Goal: Task Accomplishment & Management: Manage account settings

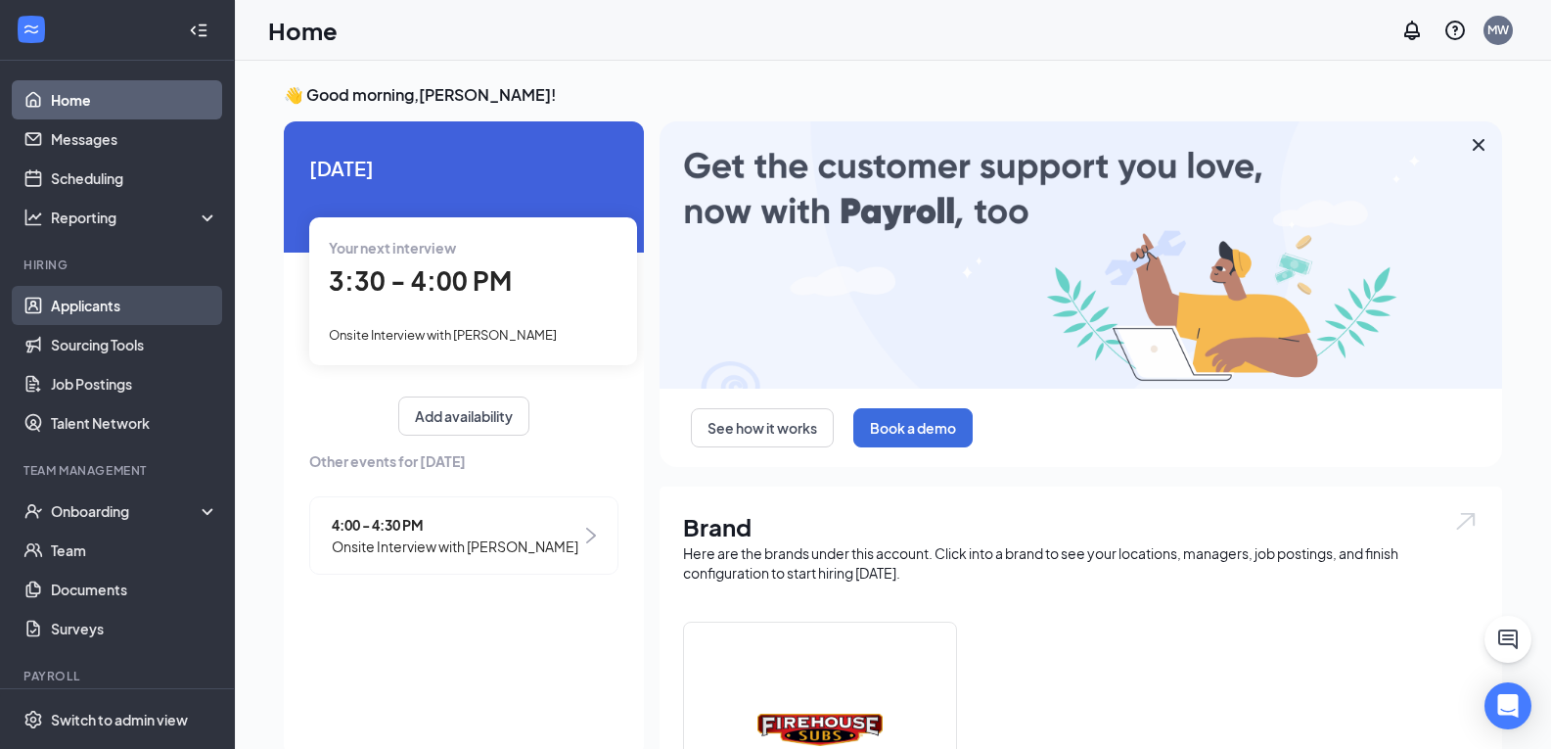
click at [115, 297] on link "Applicants" at bounding box center [134, 305] width 167 height 39
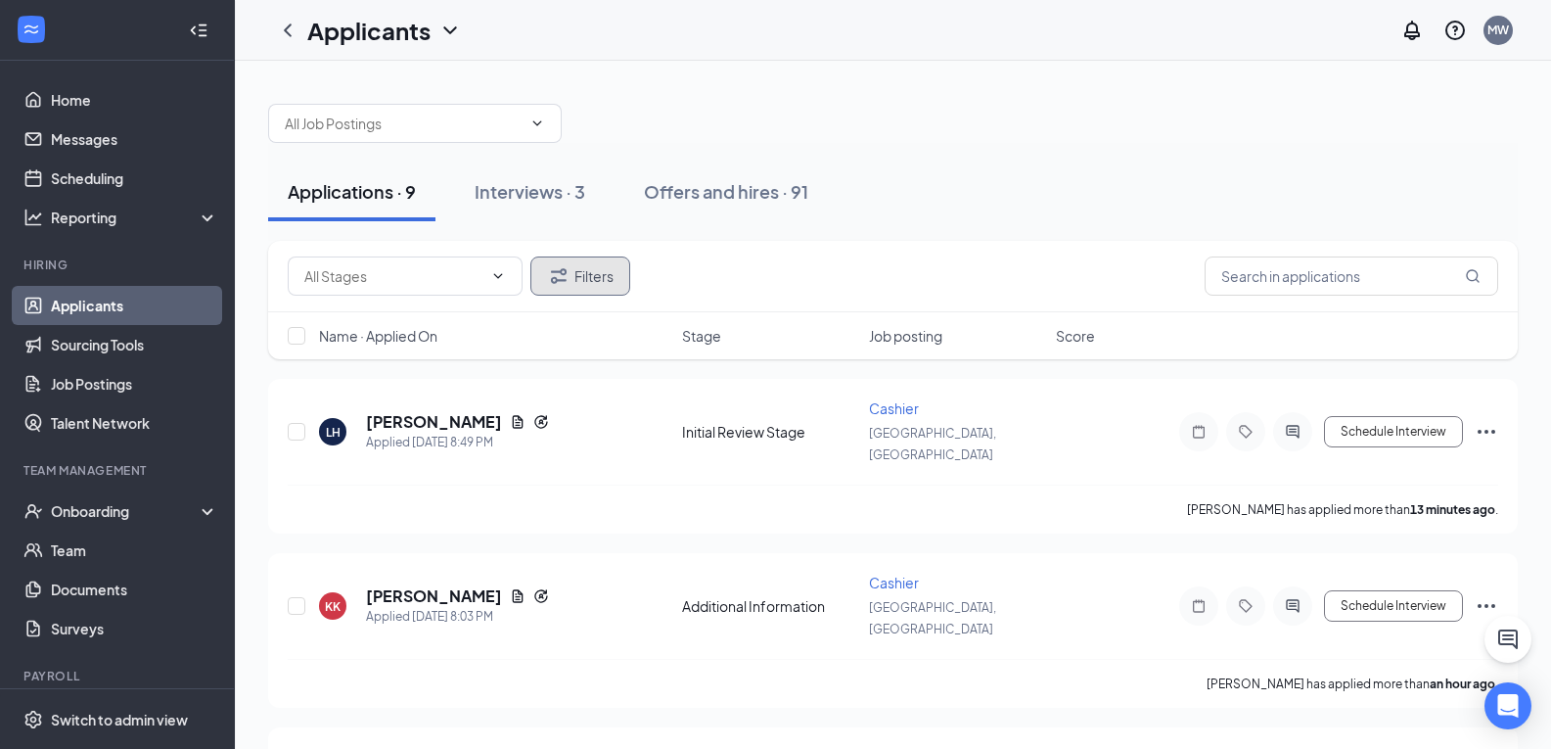
click at [578, 275] on button "Filters" at bounding box center [580, 275] width 100 height 39
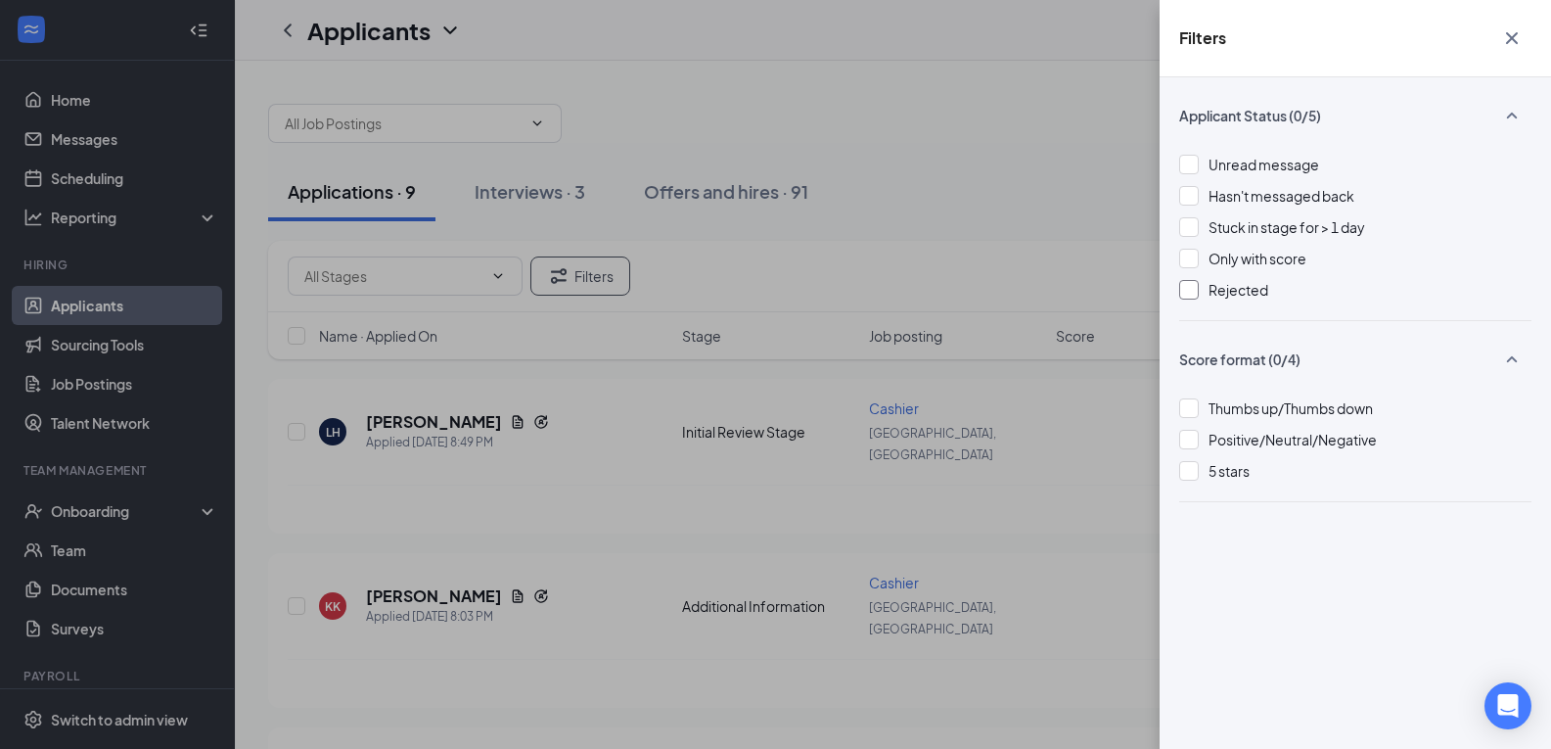
click at [1190, 283] on div at bounding box center [1189, 290] width 20 height 20
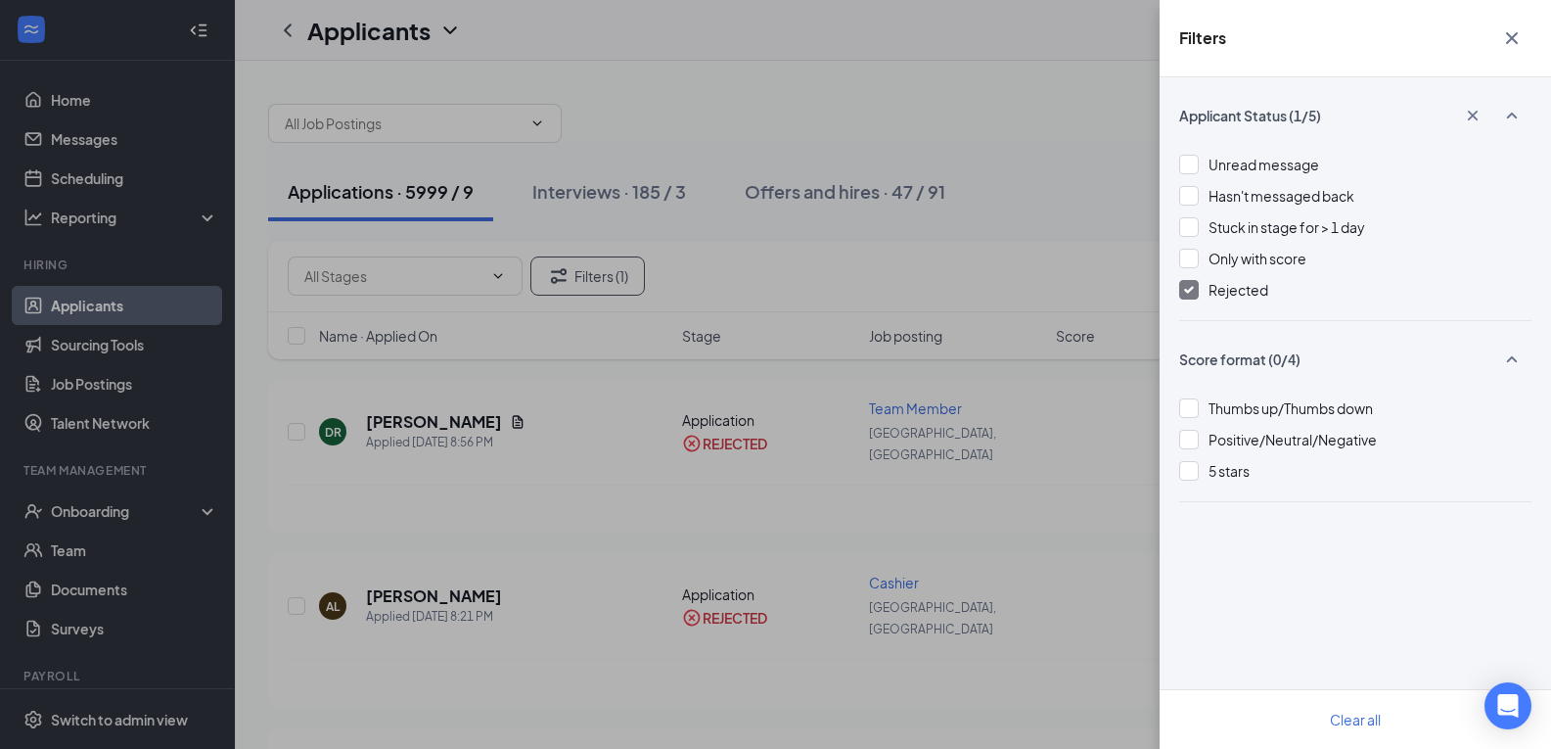
click at [1520, 39] on icon "Cross" at bounding box center [1511, 37] width 23 height 23
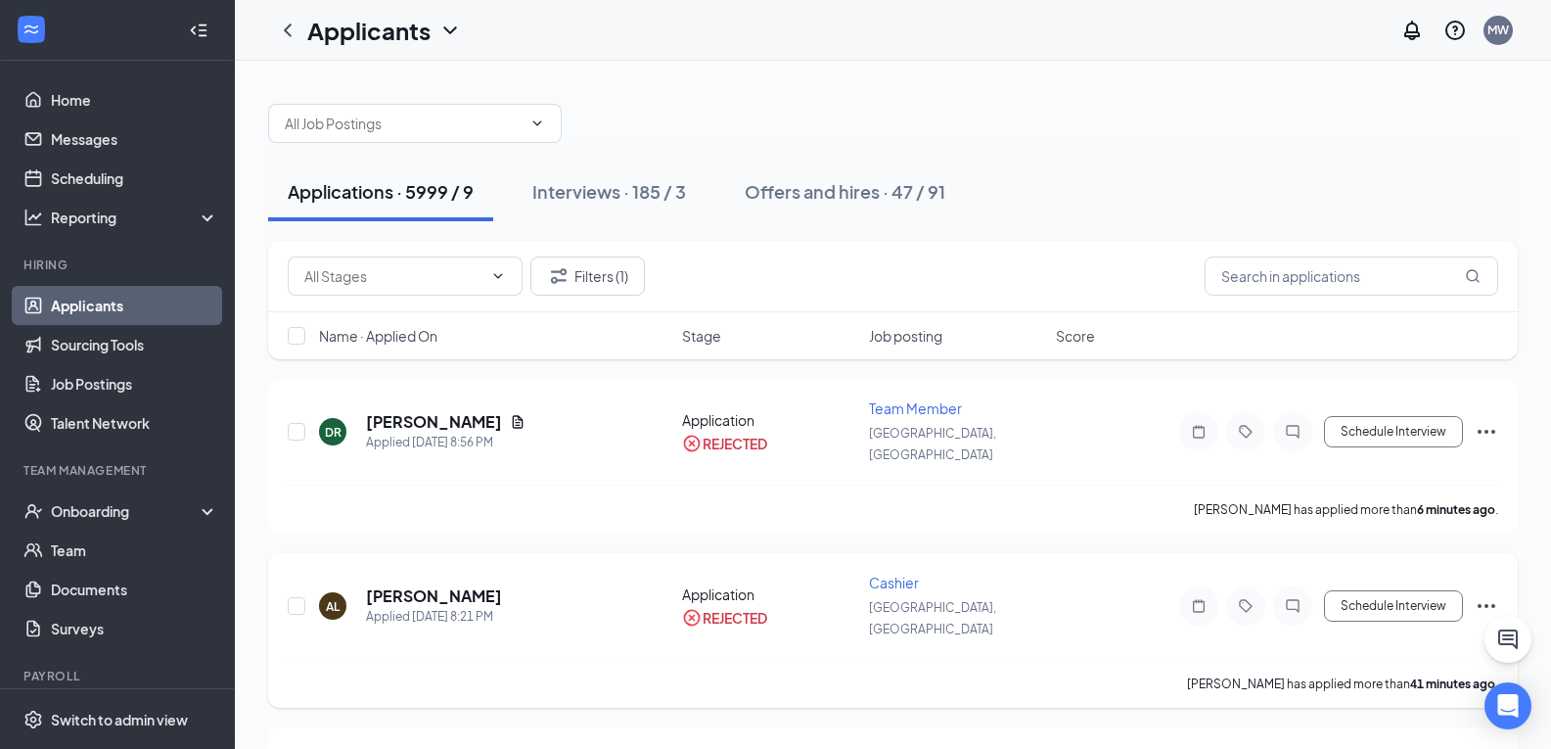
click at [401, 585] on h5 "[PERSON_NAME]" at bounding box center [434, 596] width 136 height 22
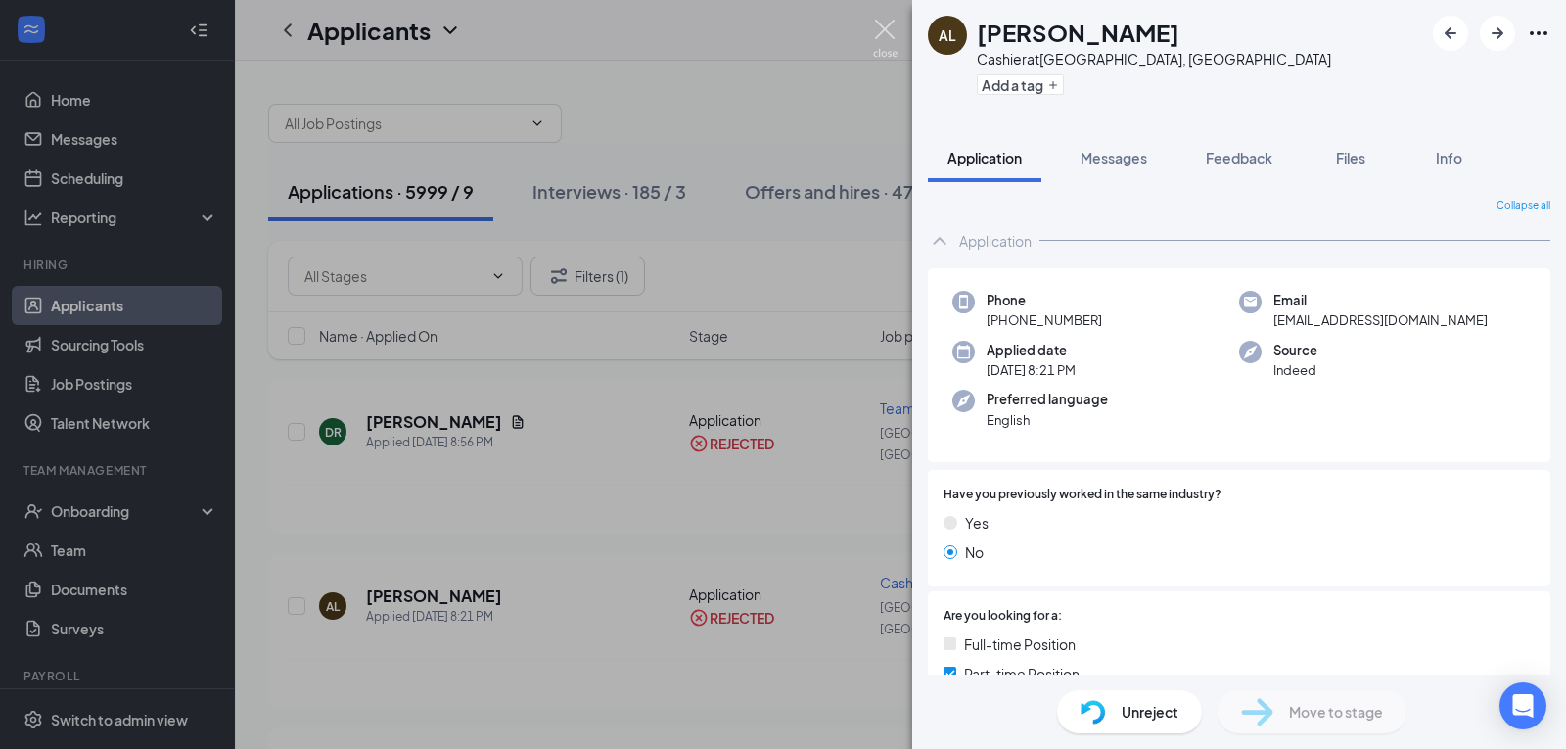
click at [881, 29] on img at bounding box center [885, 39] width 24 height 38
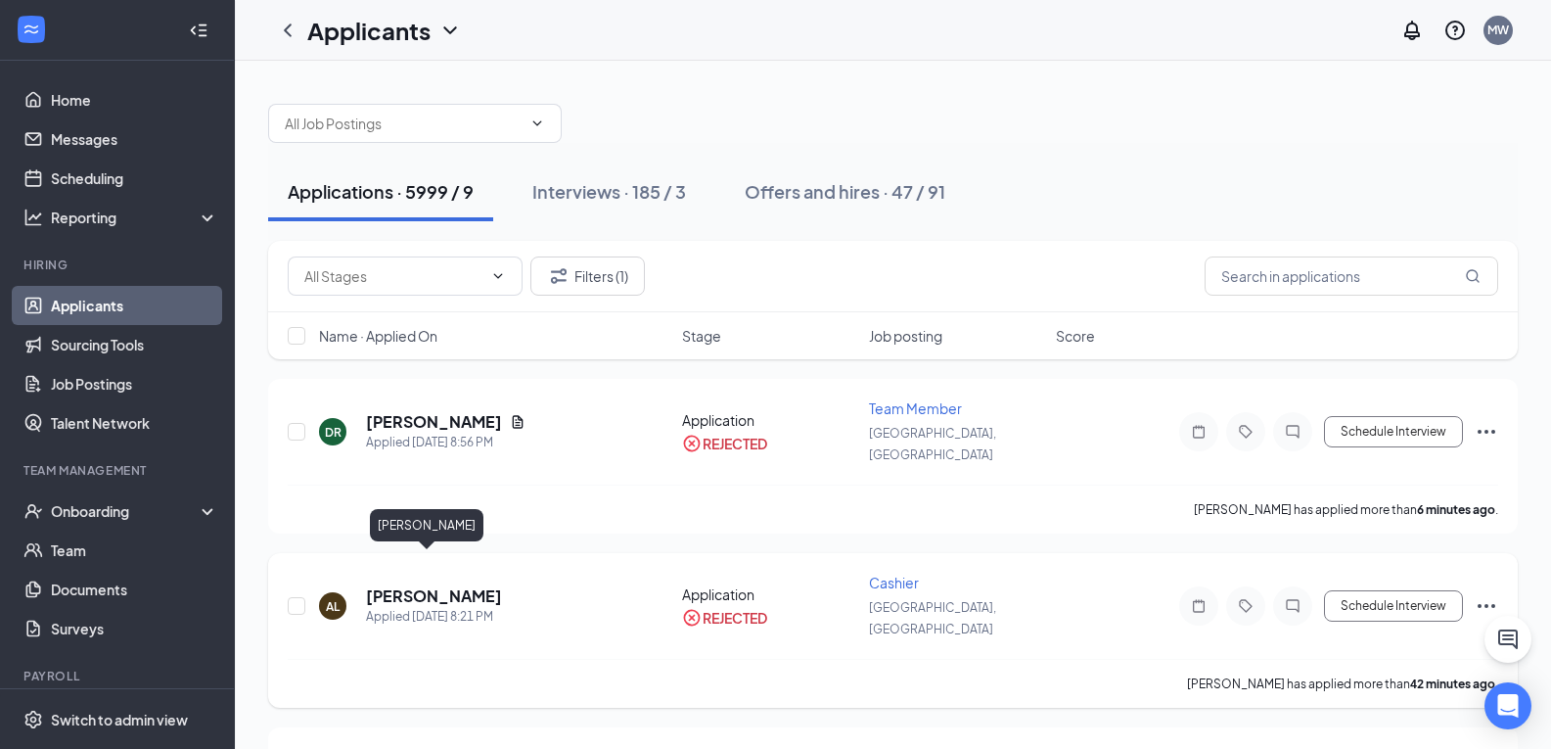
click at [377, 585] on h5 "[PERSON_NAME]" at bounding box center [434, 596] width 136 height 22
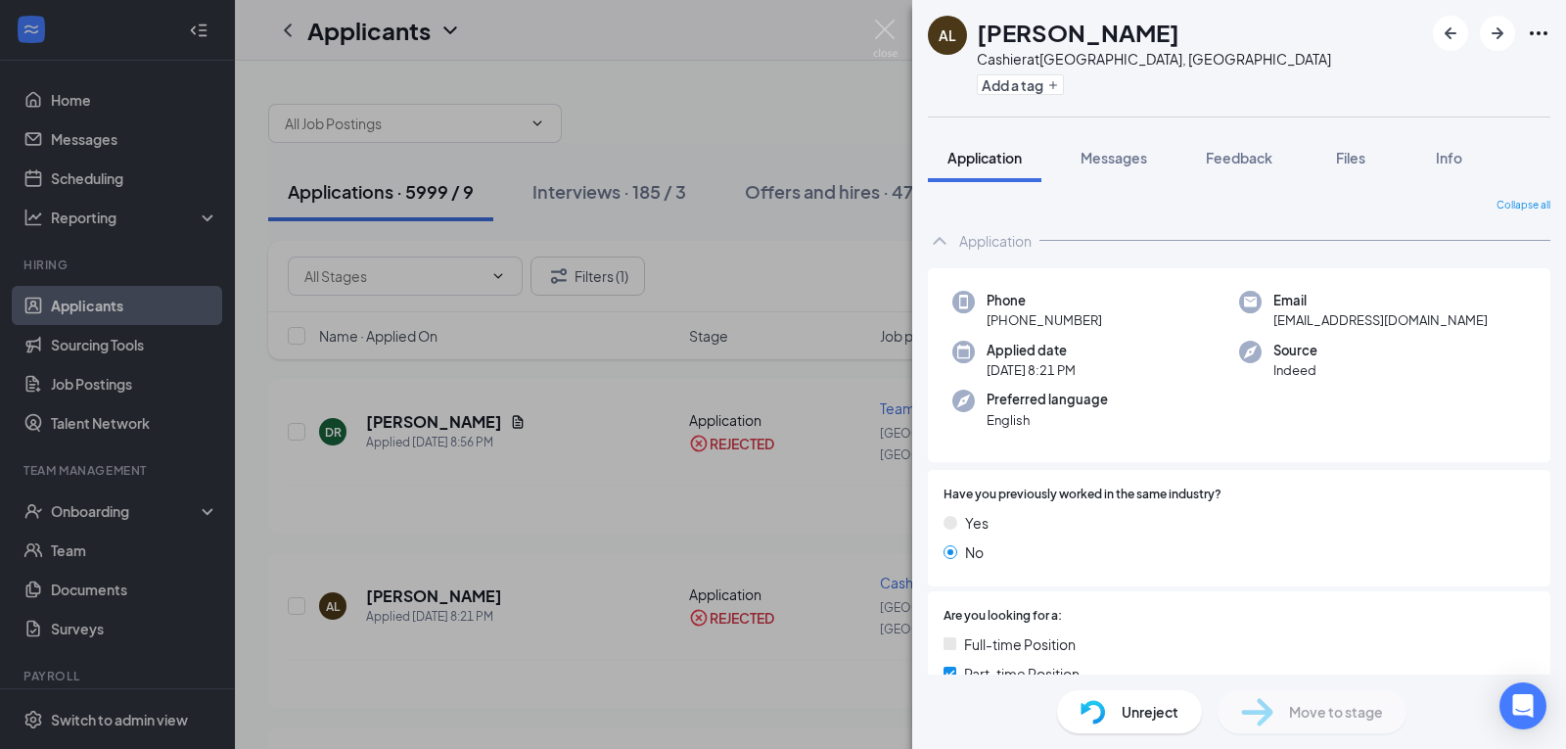
click at [113, 298] on div "AL [PERSON_NAME] Cashier at [GEOGRAPHIC_DATA], AL Add a tag Application Message…" at bounding box center [783, 374] width 1566 height 749
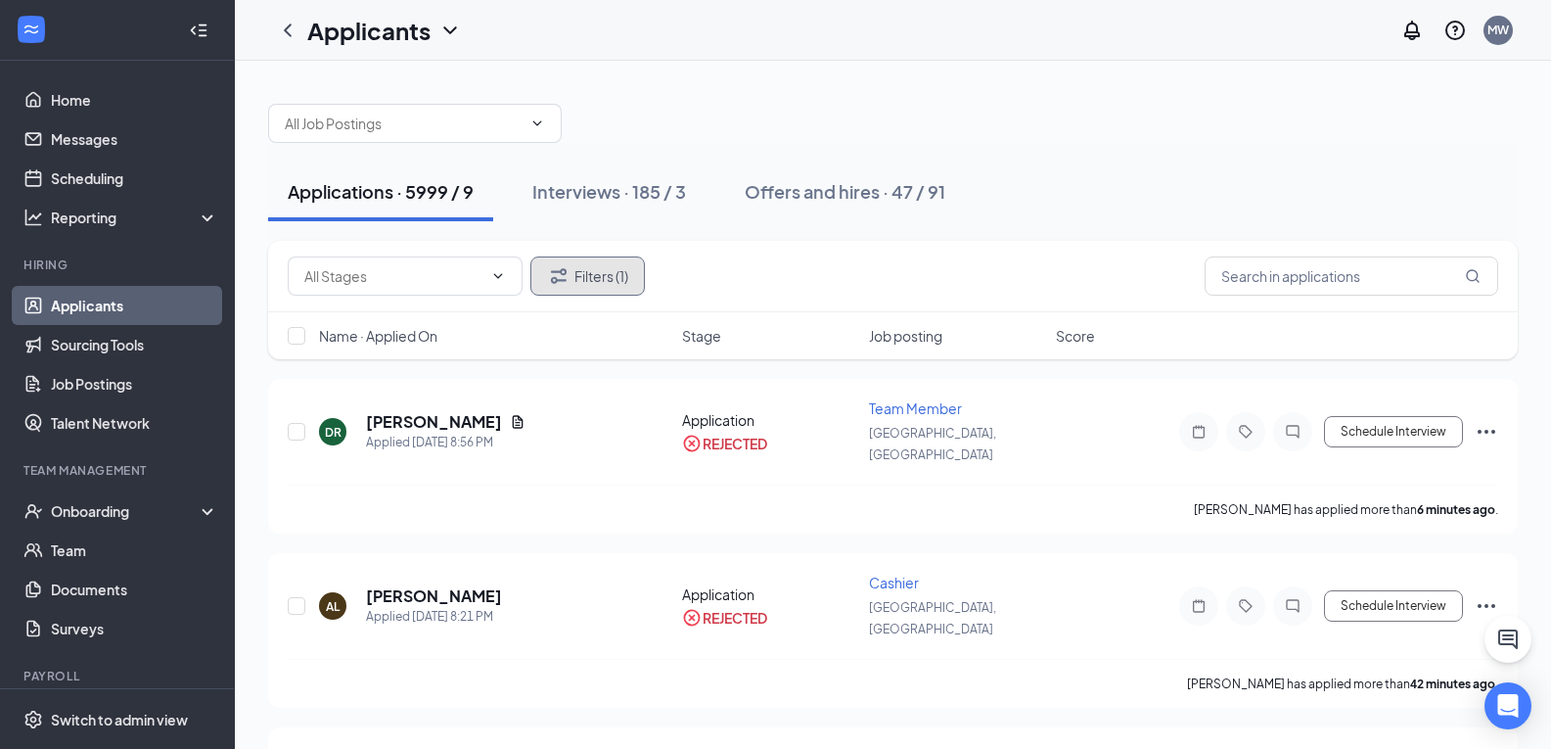
click at [625, 276] on button "Filters (1)" at bounding box center [587, 275] width 115 height 39
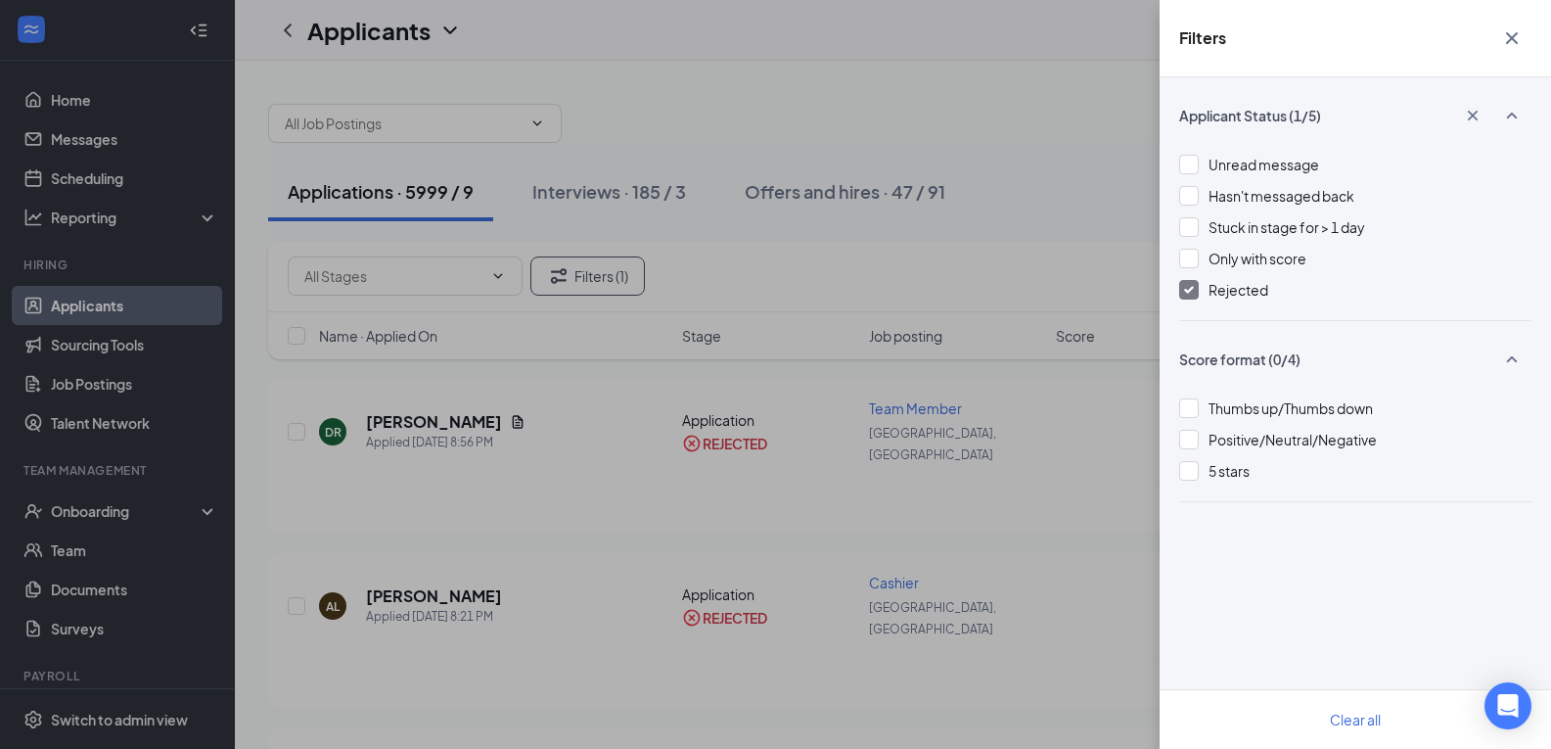
click at [1184, 295] on div at bounding box center [1189, 290] width 20 height 20
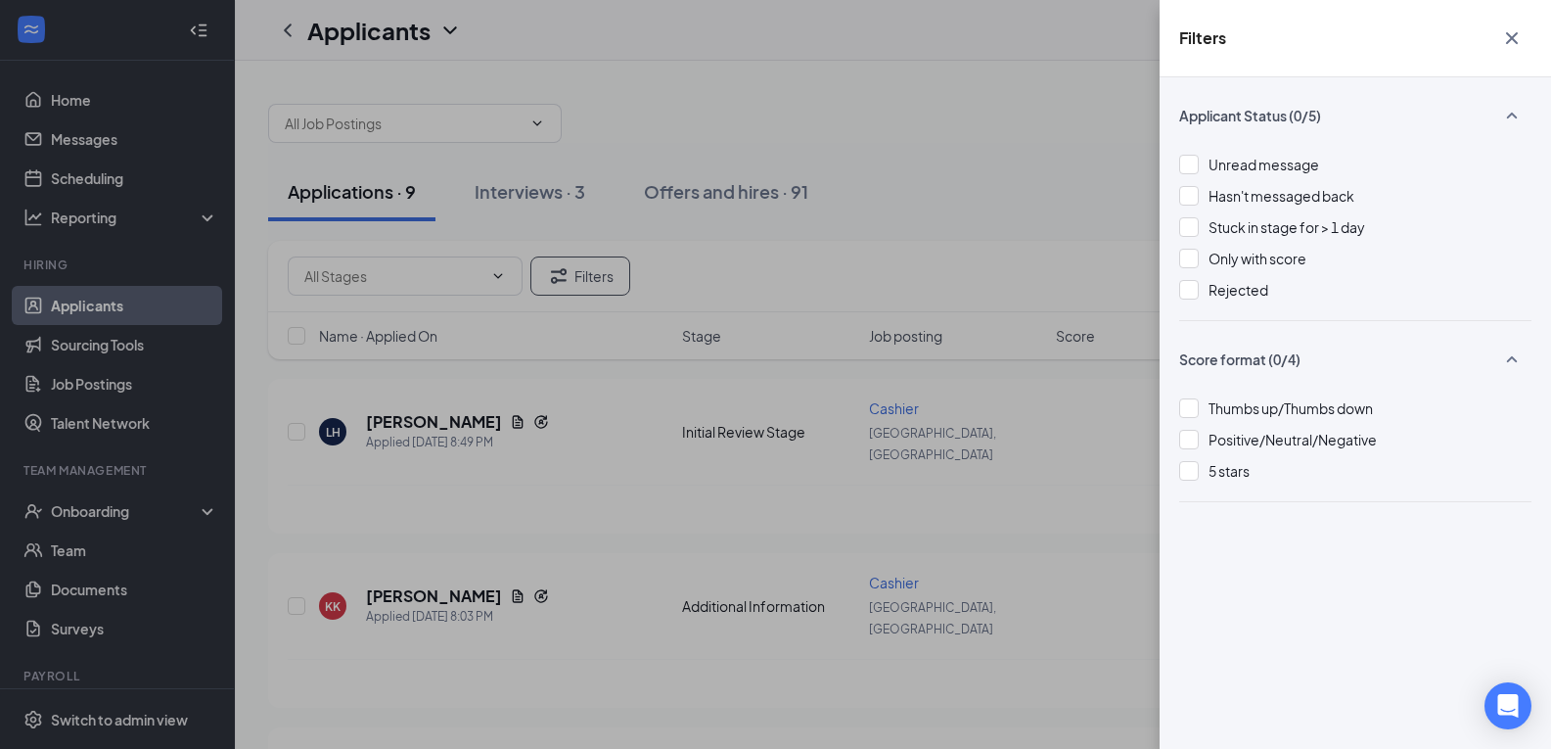
click at [1513, 39] on icon "Cross" at bounding box center [1512, 38] width 12 height 12
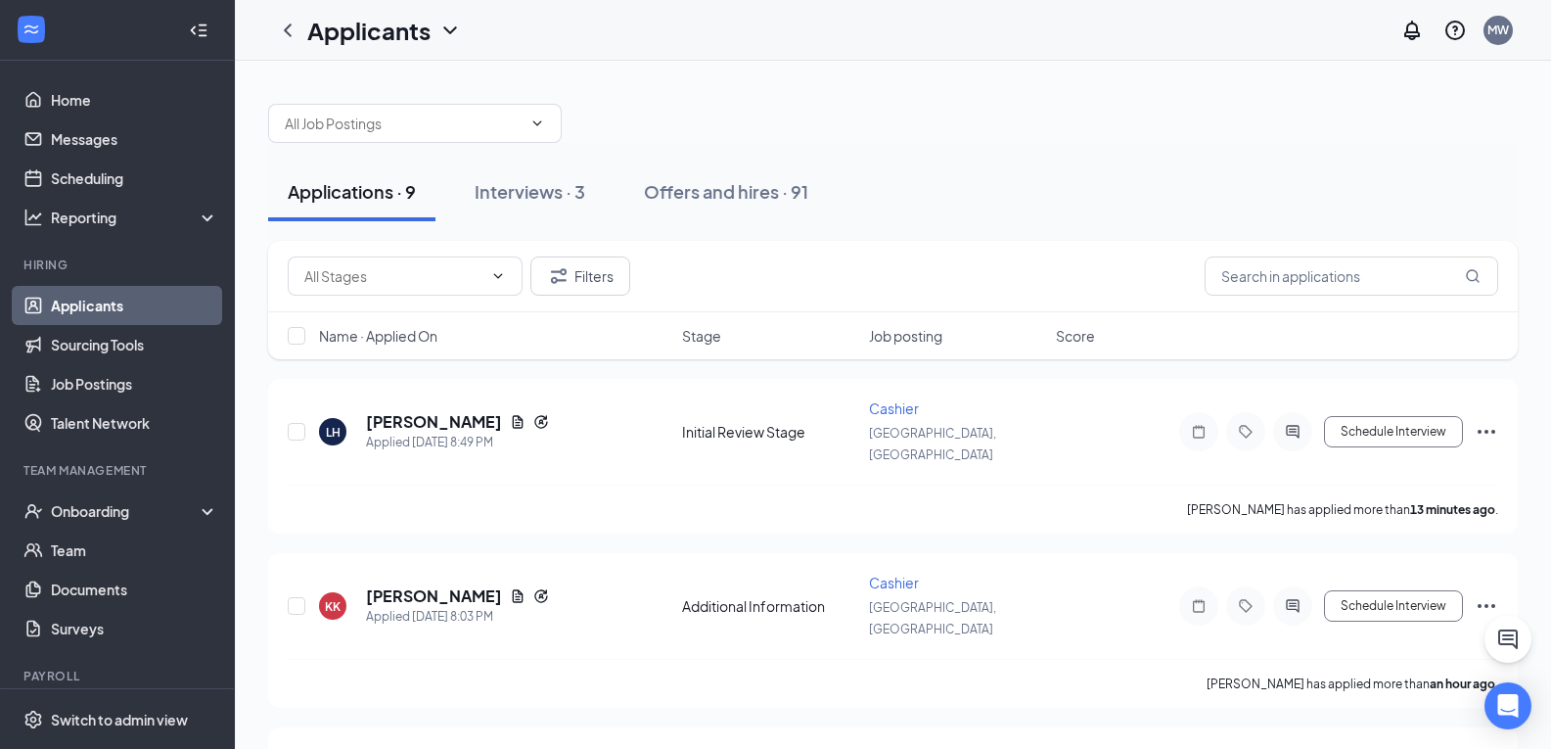
click at [803, 100] on div at bounding box center [893, 113] width 1250 height 59
click at [445, 412] on h5 "[PERSON_NAME]" at bounding box center [434, 422] width 136 height 22
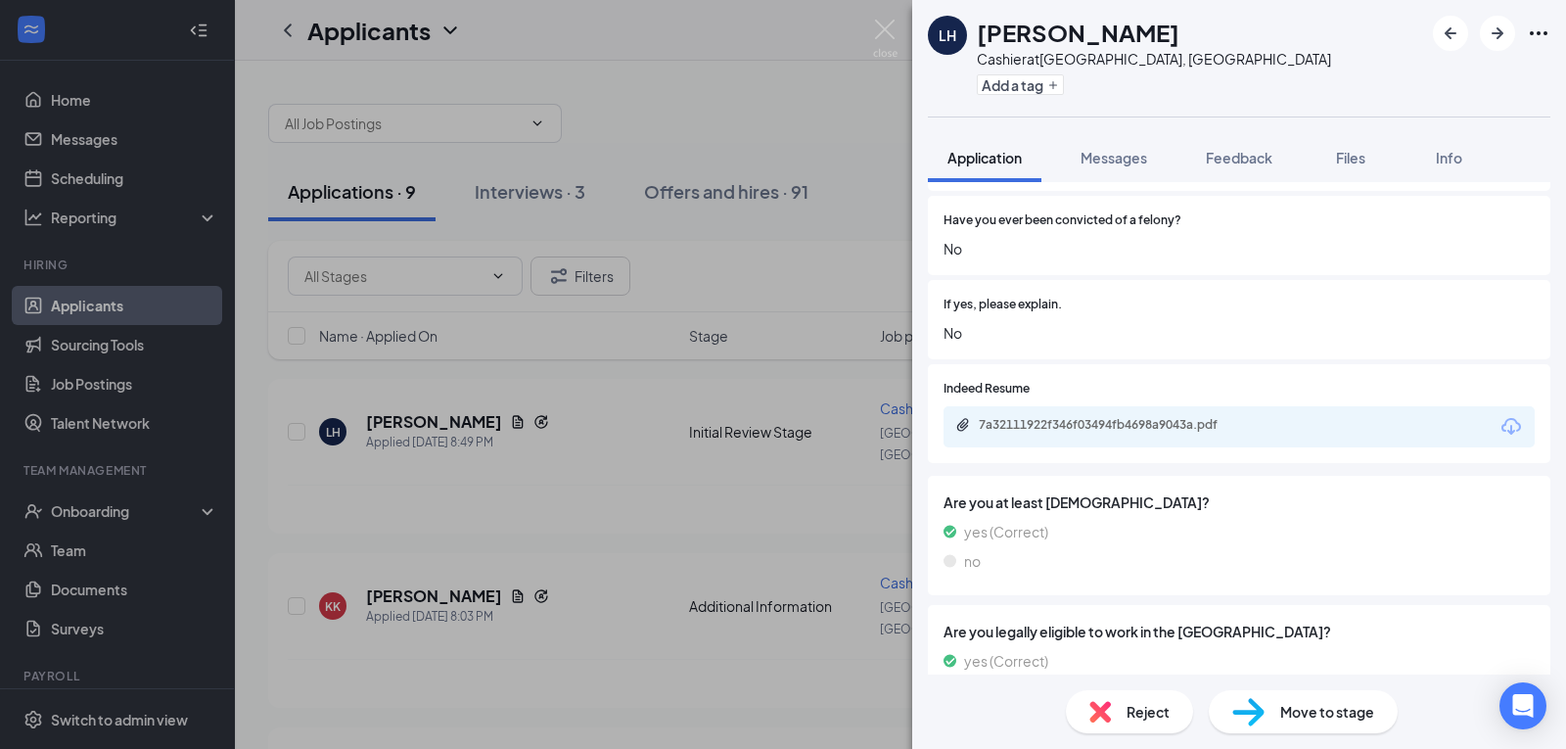
scroll to position [1196, 0]
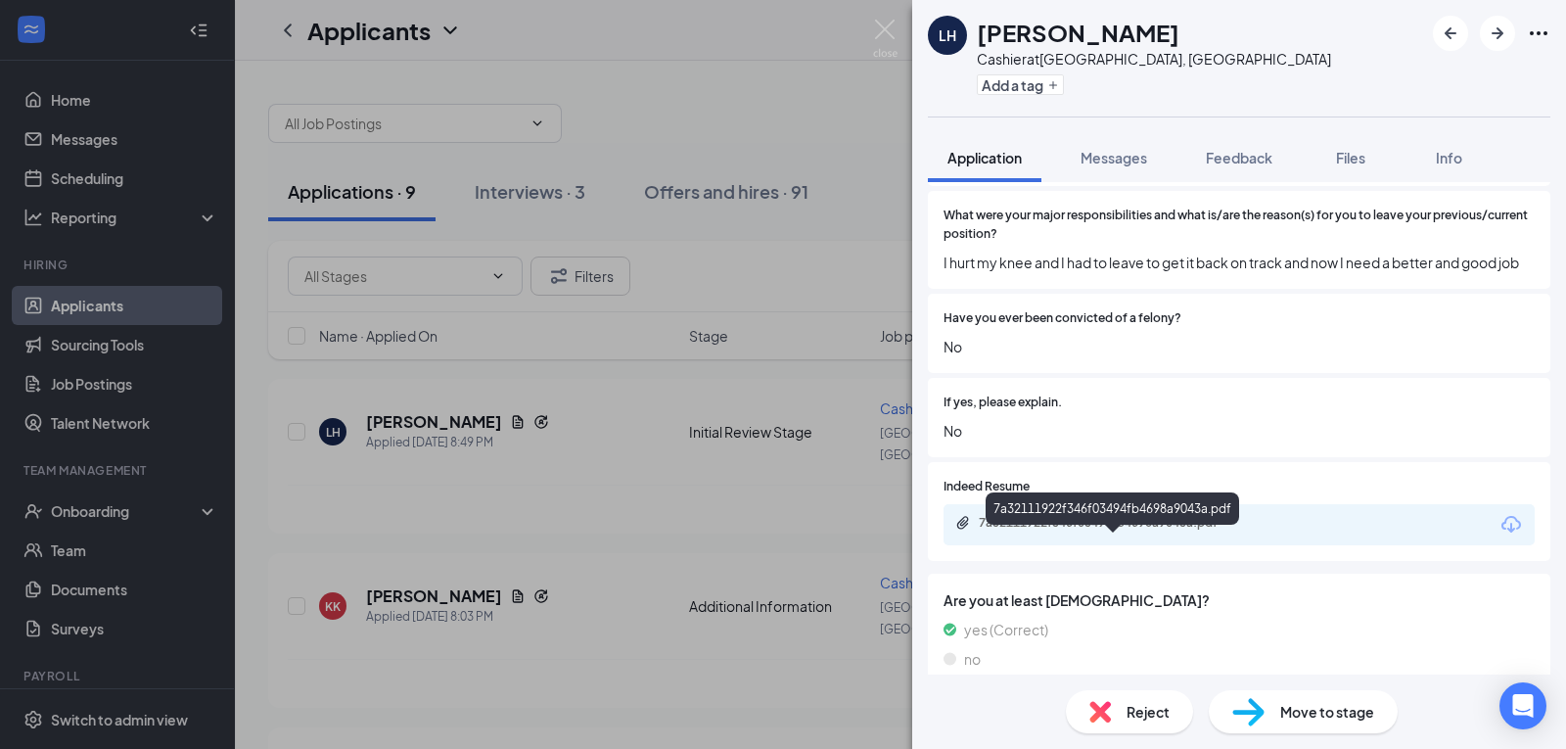
click at [1196, 530] on div "7a32111922f346f03494fb4698a9043a.pdf" at bounding box center [1116, 523] width 274 height 16
click at [1126, 712] on span "Reject" at bounding box center [1147, 712] width 43 height 22
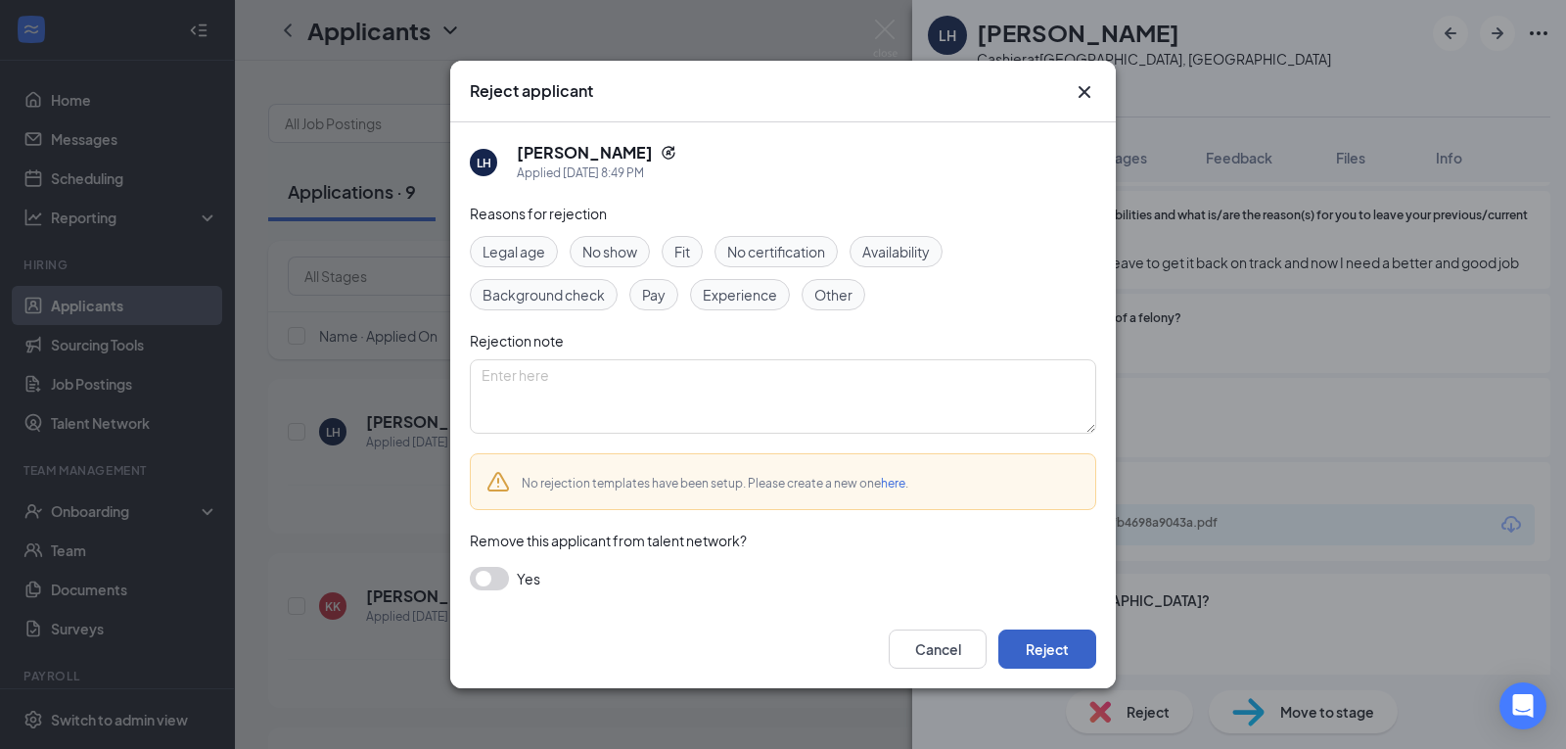
click at [1054, 645] on button "Reject" at bounding box center [1047, 648] width 98 height 39
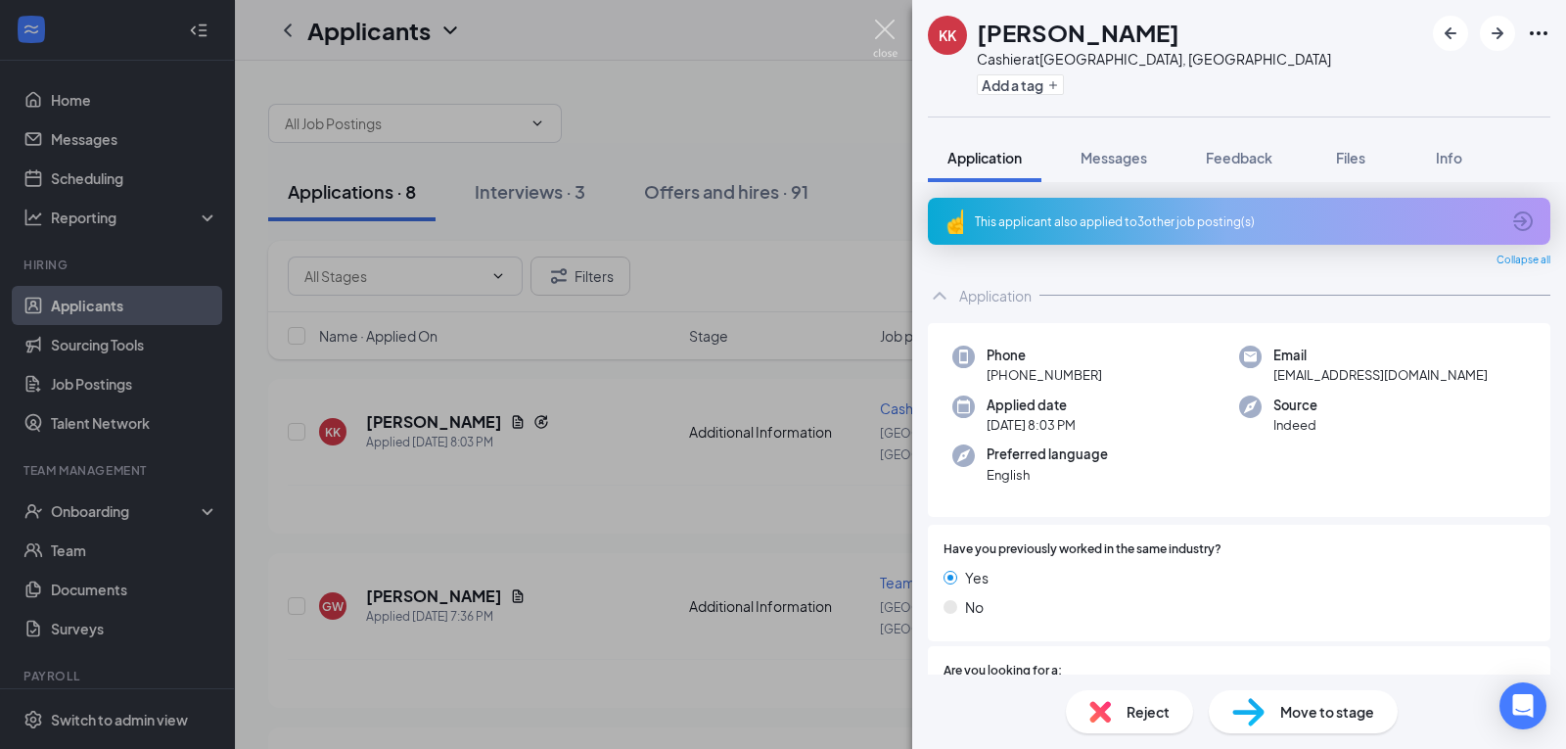
click at [881, 27] on img at bounding box center [885, 39] width 24 height 38
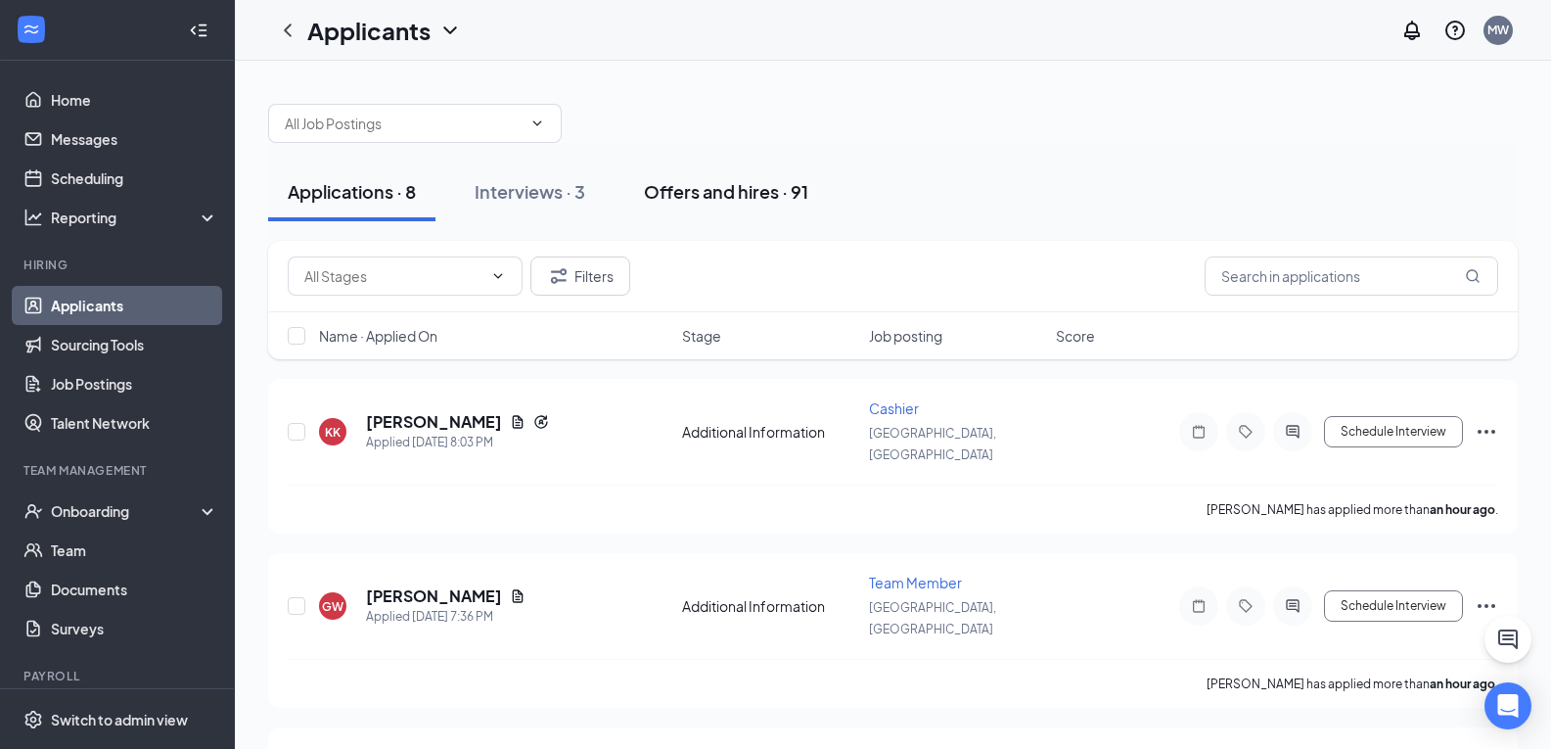
click at [705, 180] on div "Offers and hires · 91" at bounding box center [726, 191] width 164 height 24
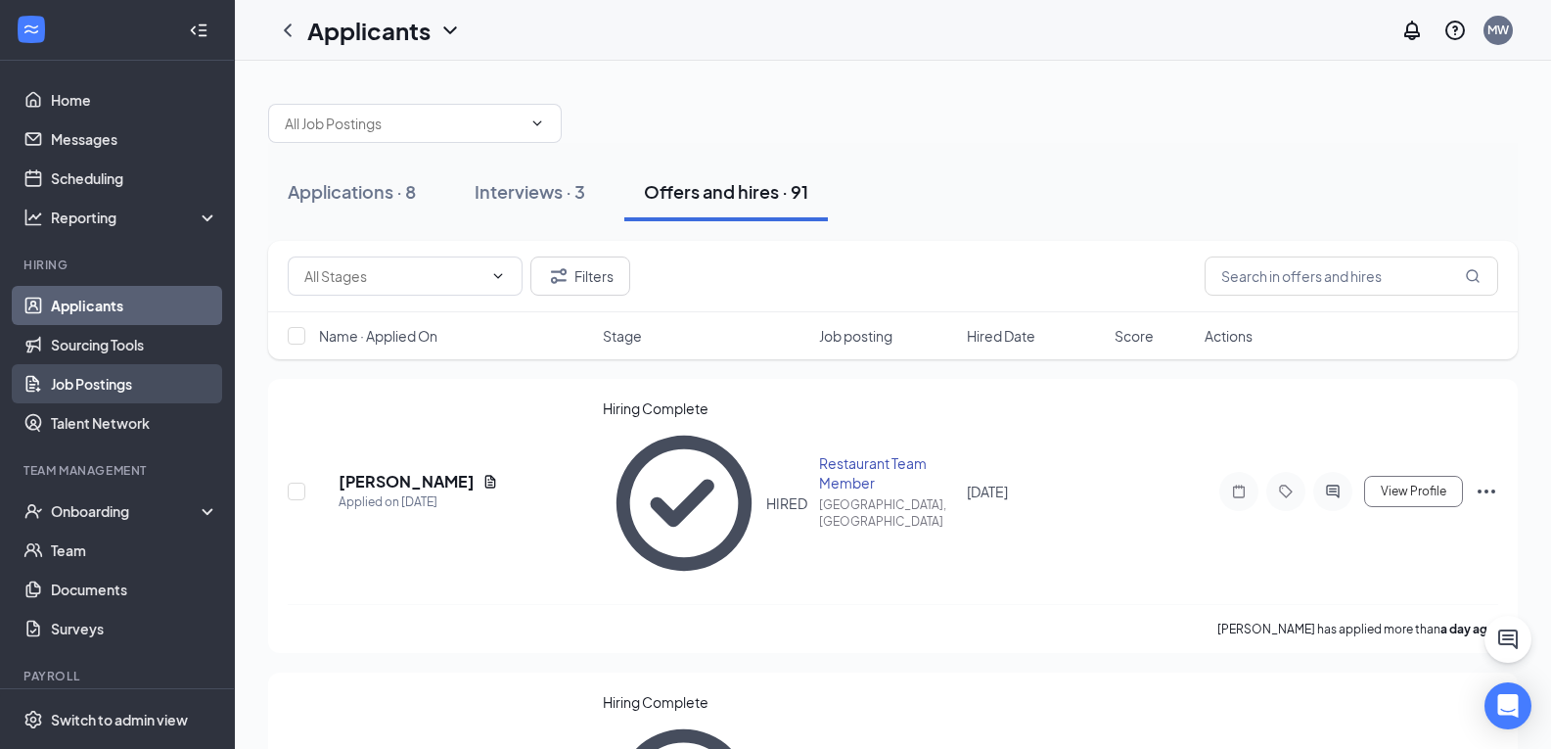
click at [71, 376] on link "Job Postings" at bounding box center [134, 383] width 167 height 39
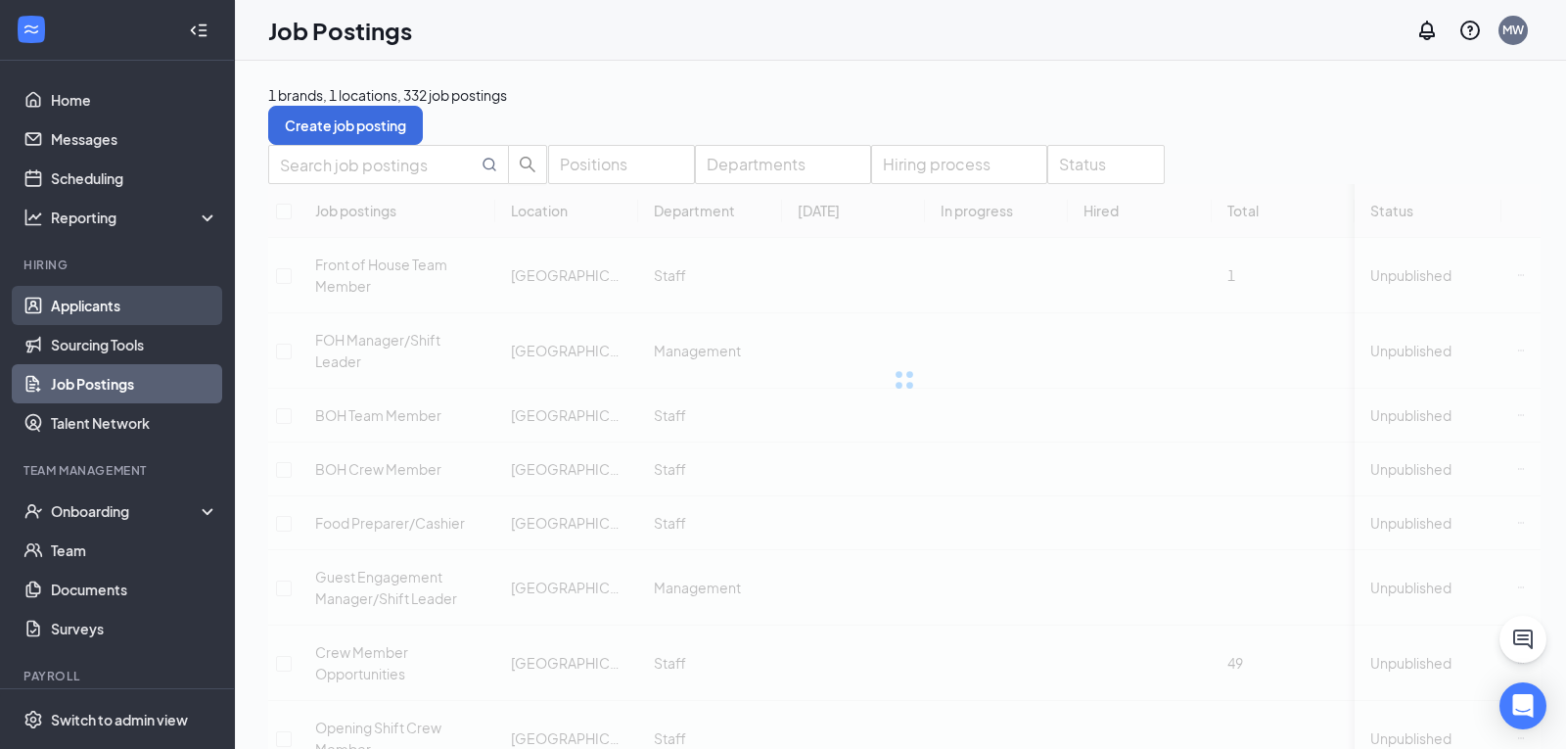
click at [76, 300] on link "Applicants" at bounding box center [134, 305] width 167 height 39
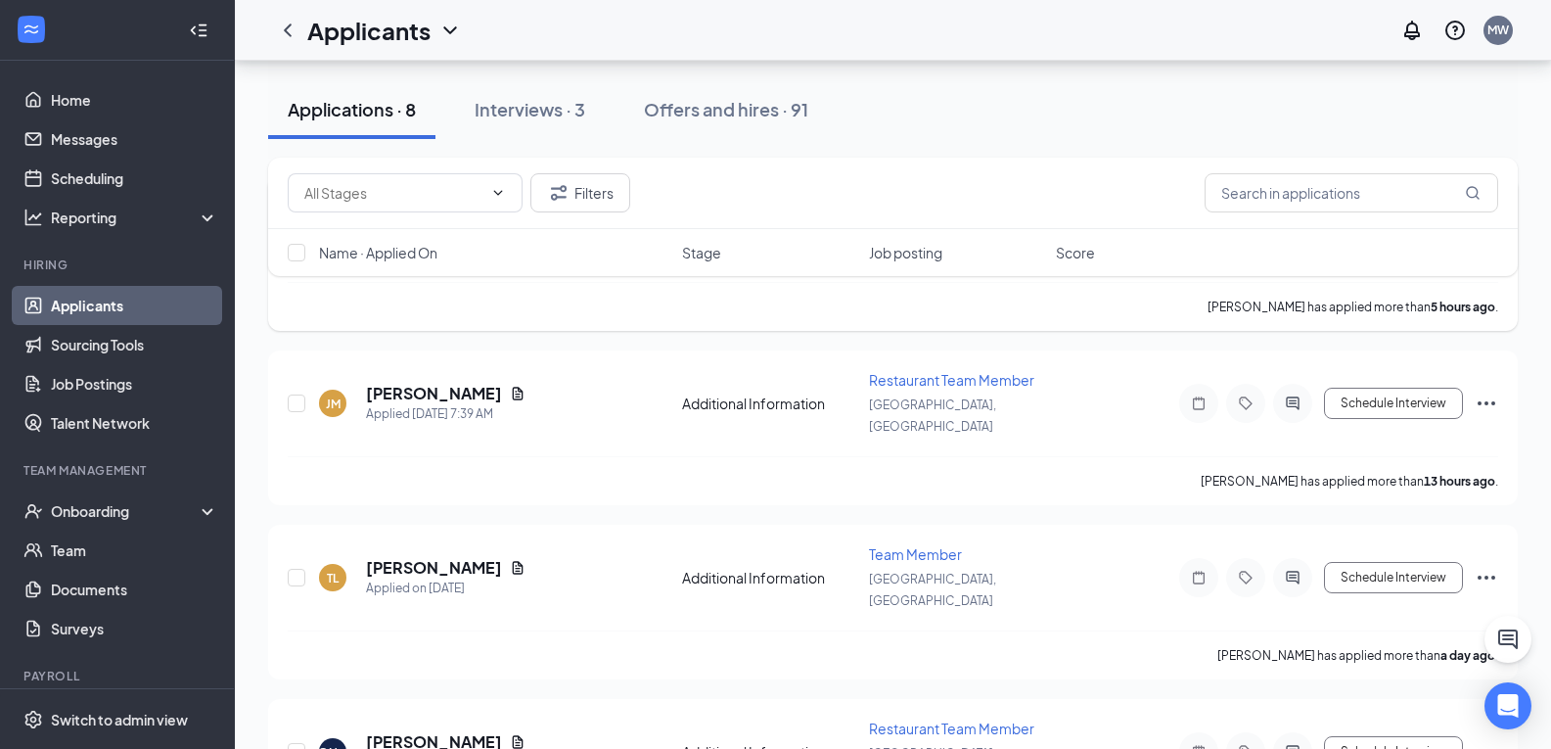
scroll to position [855, 0]
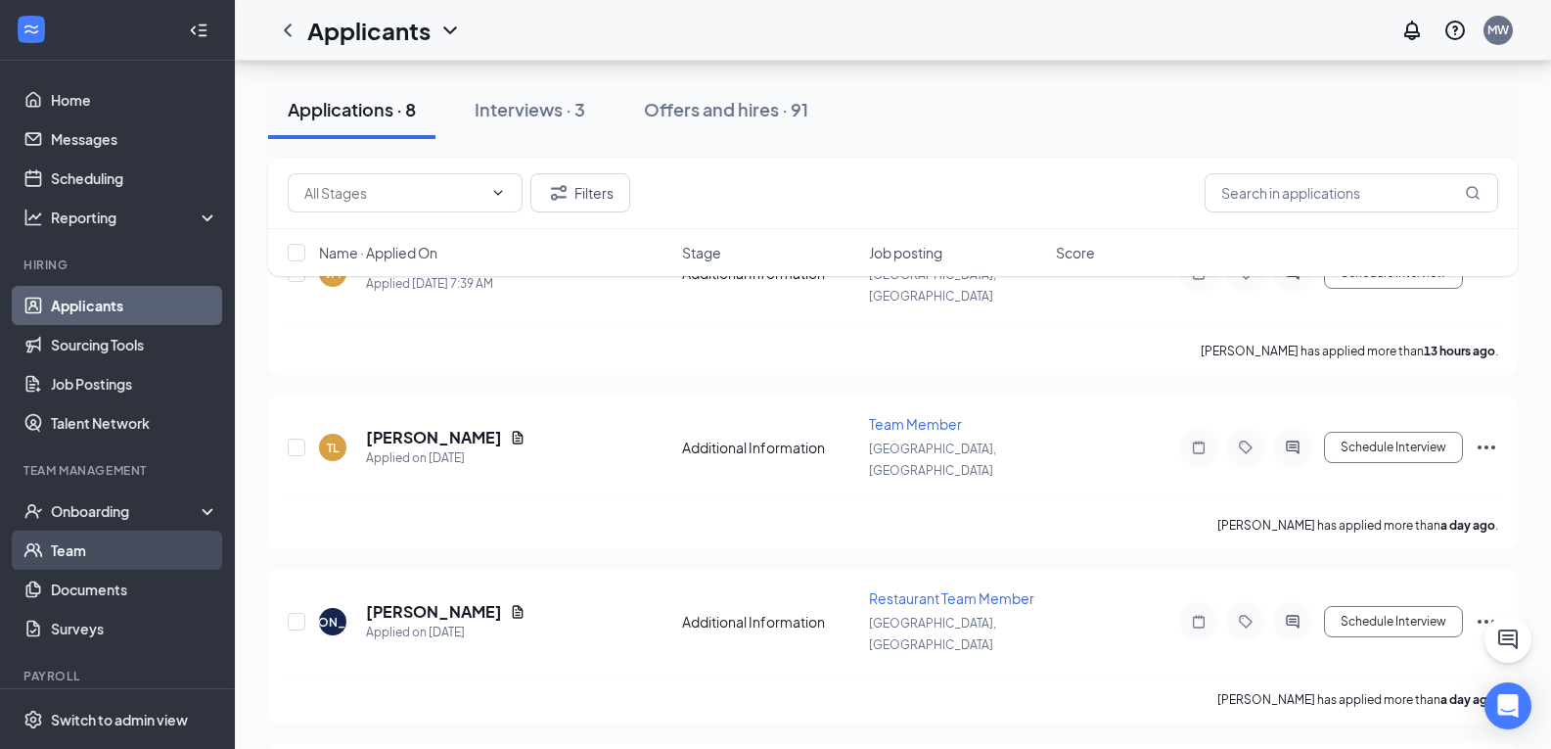
click at [82, 554] on link "Team" at bounding box center [134, 549] width 167 height 39
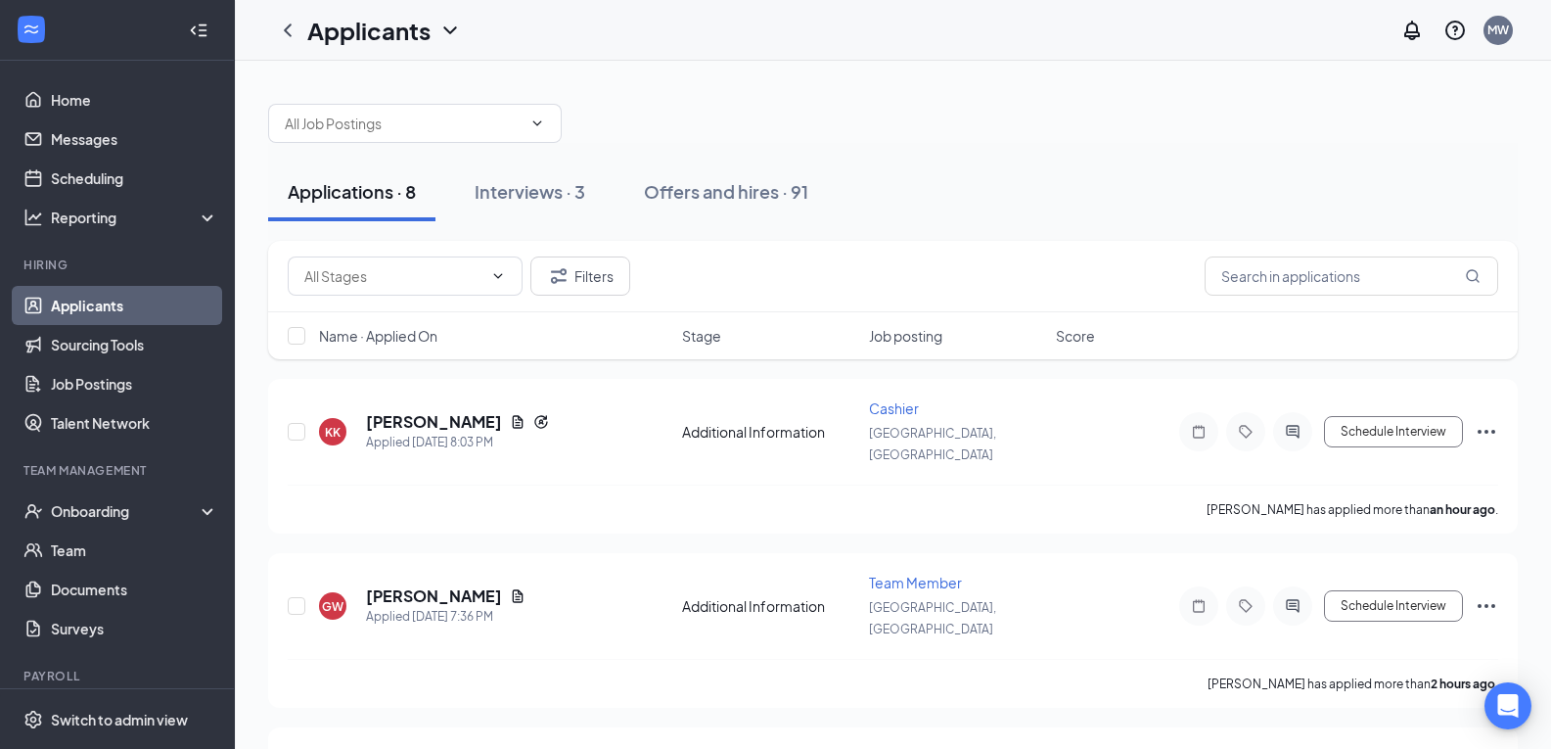
click at [378, 197] on div "Applications · 8" at bounding box center [352, 191] width 128 height 24
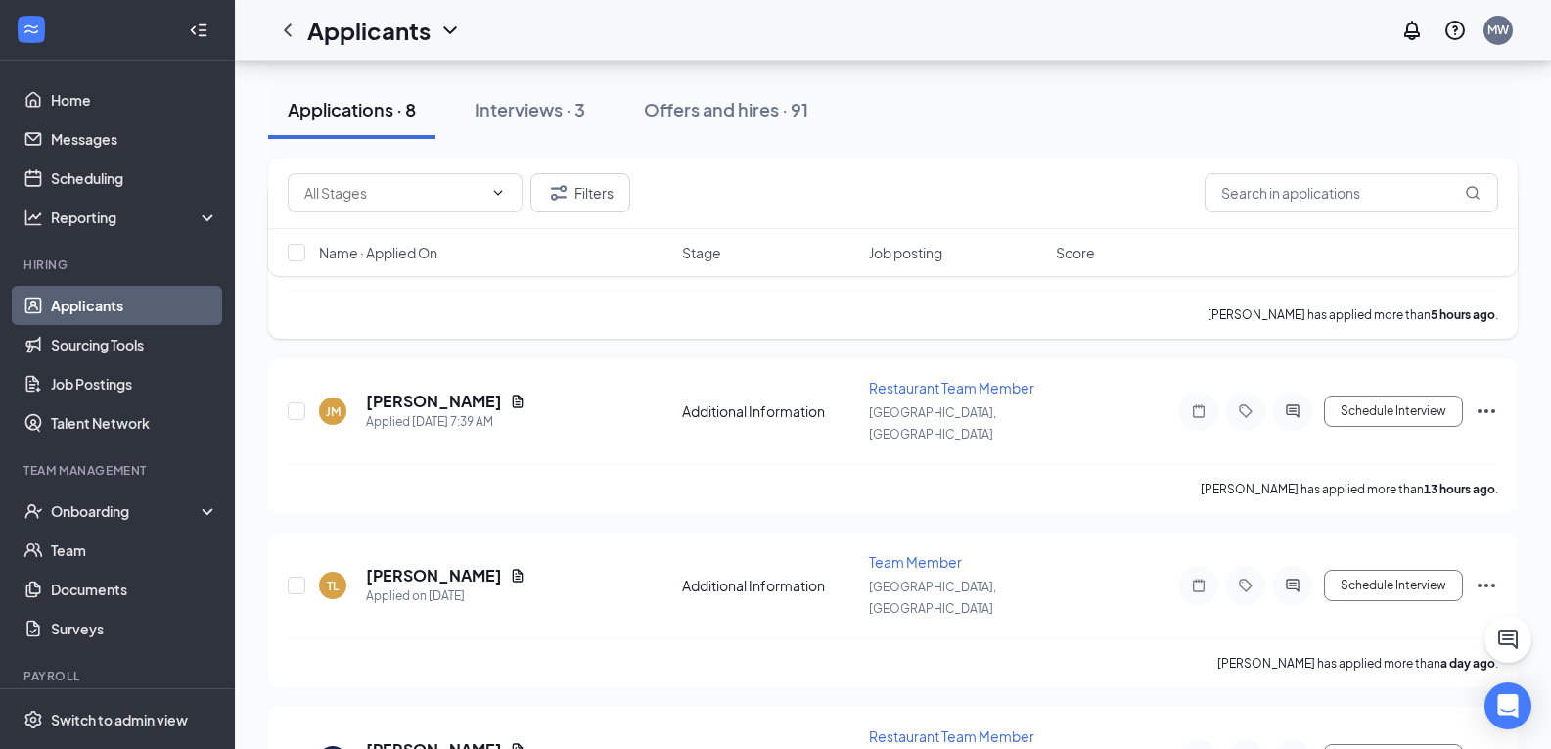
scroll to position [855, 0]
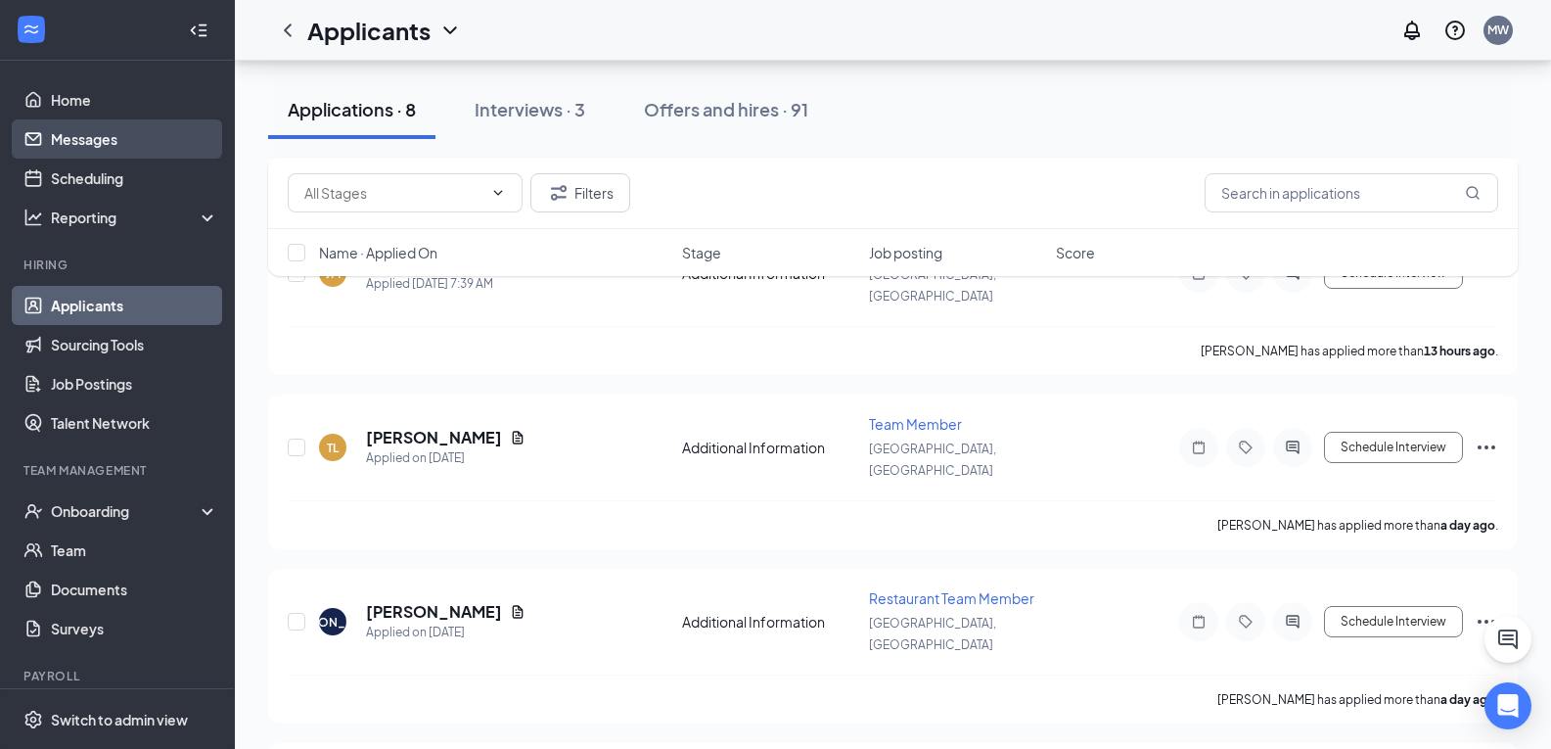
click at [128, 131] on link "Messages" at bounding box center [134, 138] width 167 height 39
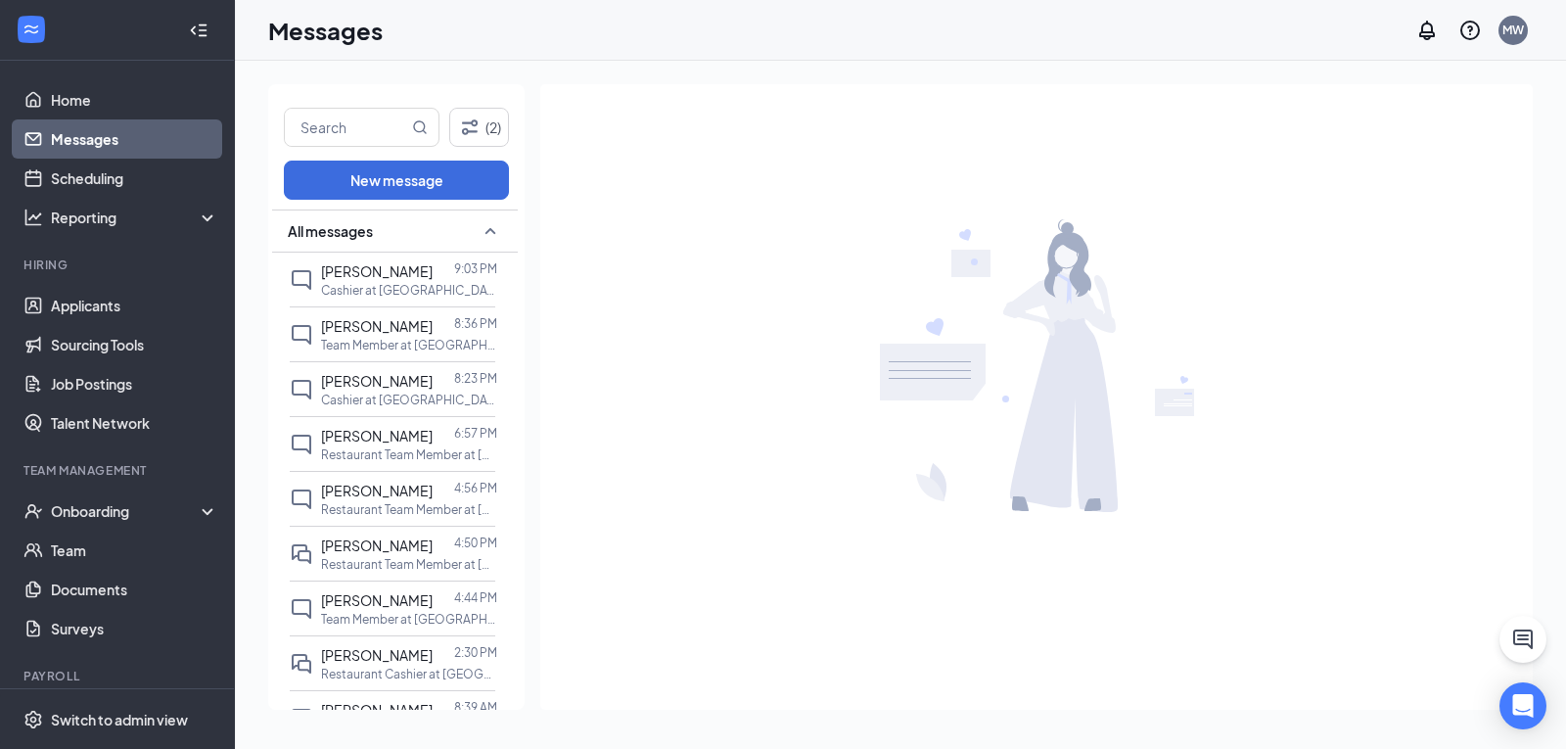
click at [1453, 9] on div "Messages MW" at bounding box center [900, 30] width 1331 height 61
click at [117, 295] on link "Applicants" at bounding box center [134, 305] width 167 height 39
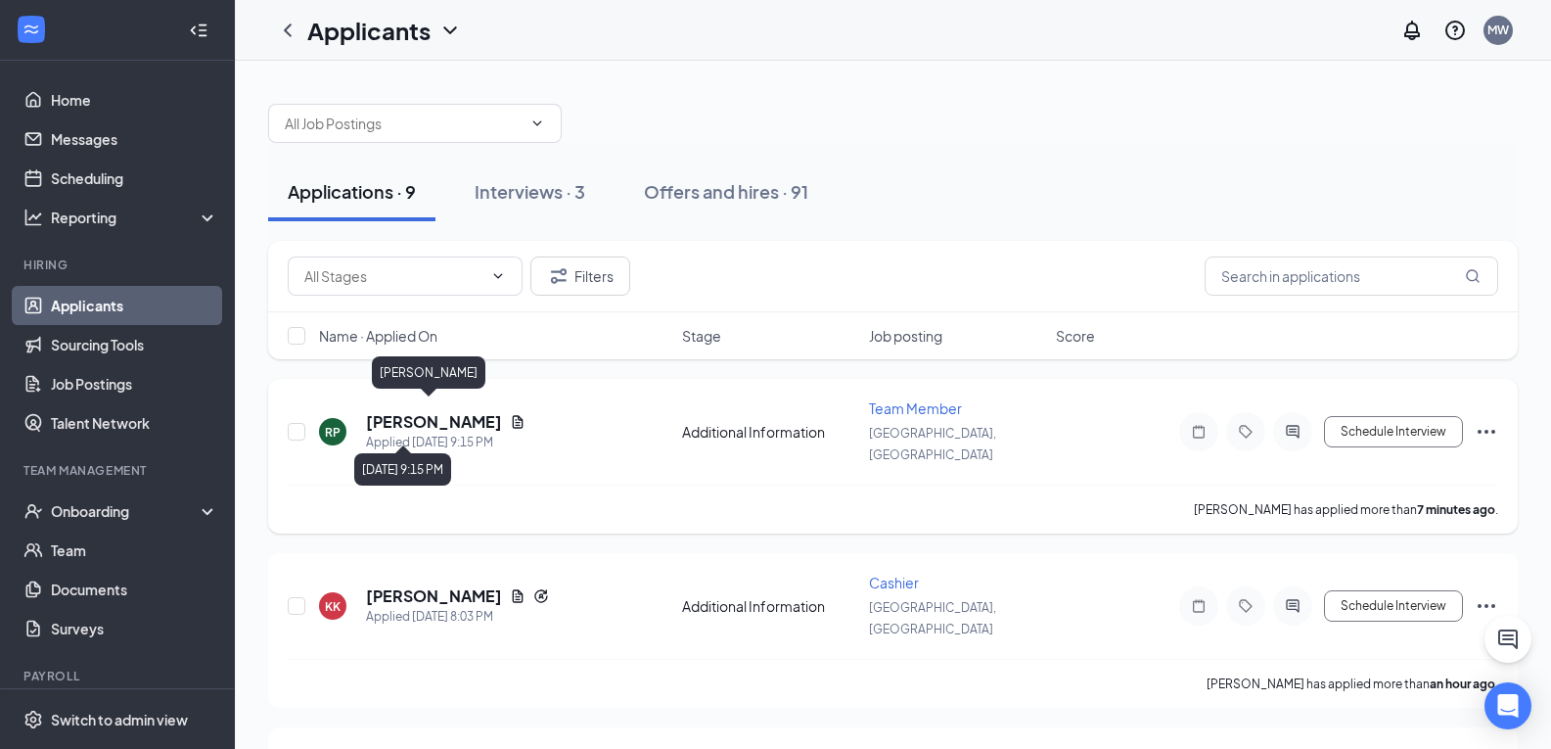
click at [416, 411] on h5 "Riley Phlegar" at bounding box center [434, 422] width 136 height 22
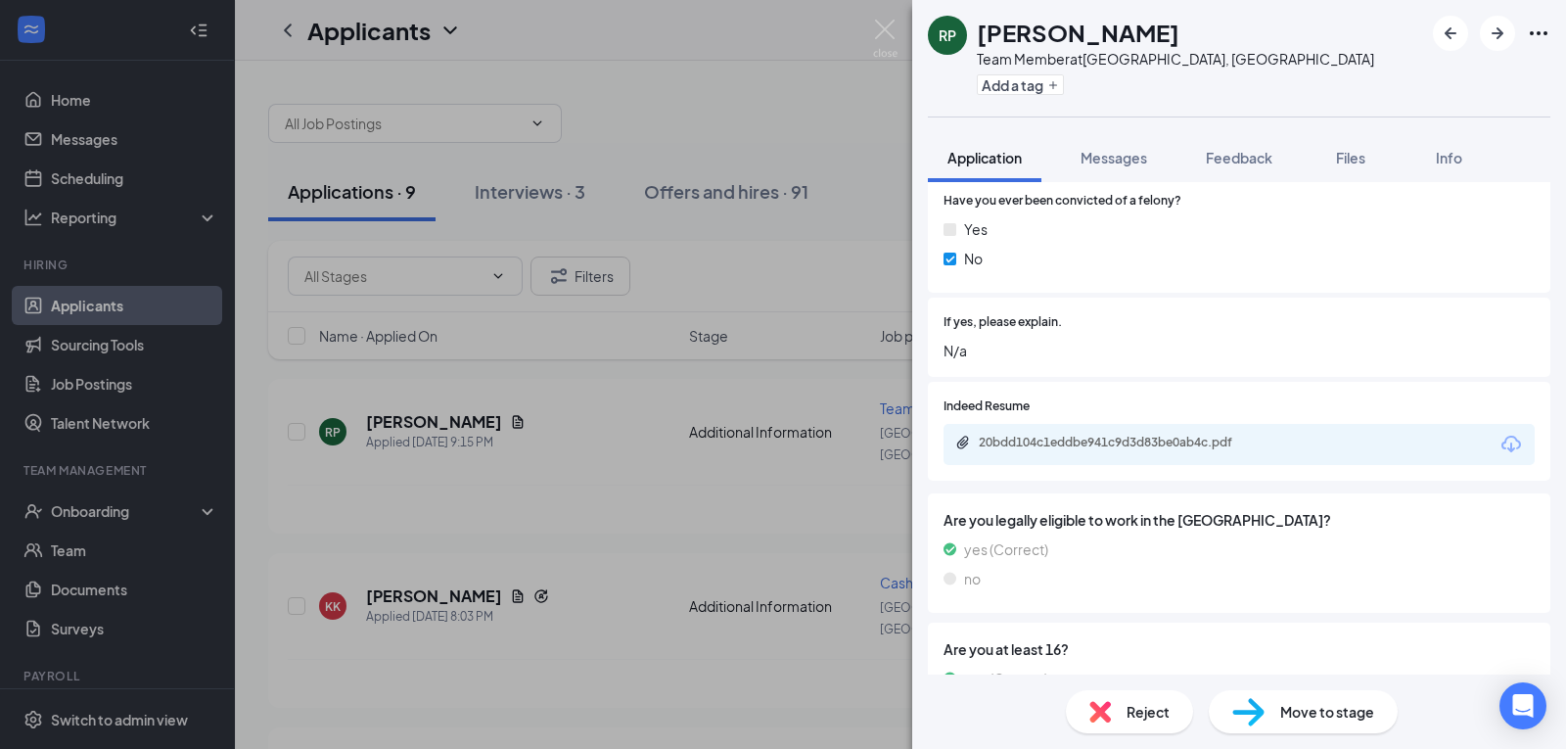
scroll to position [405, 0]
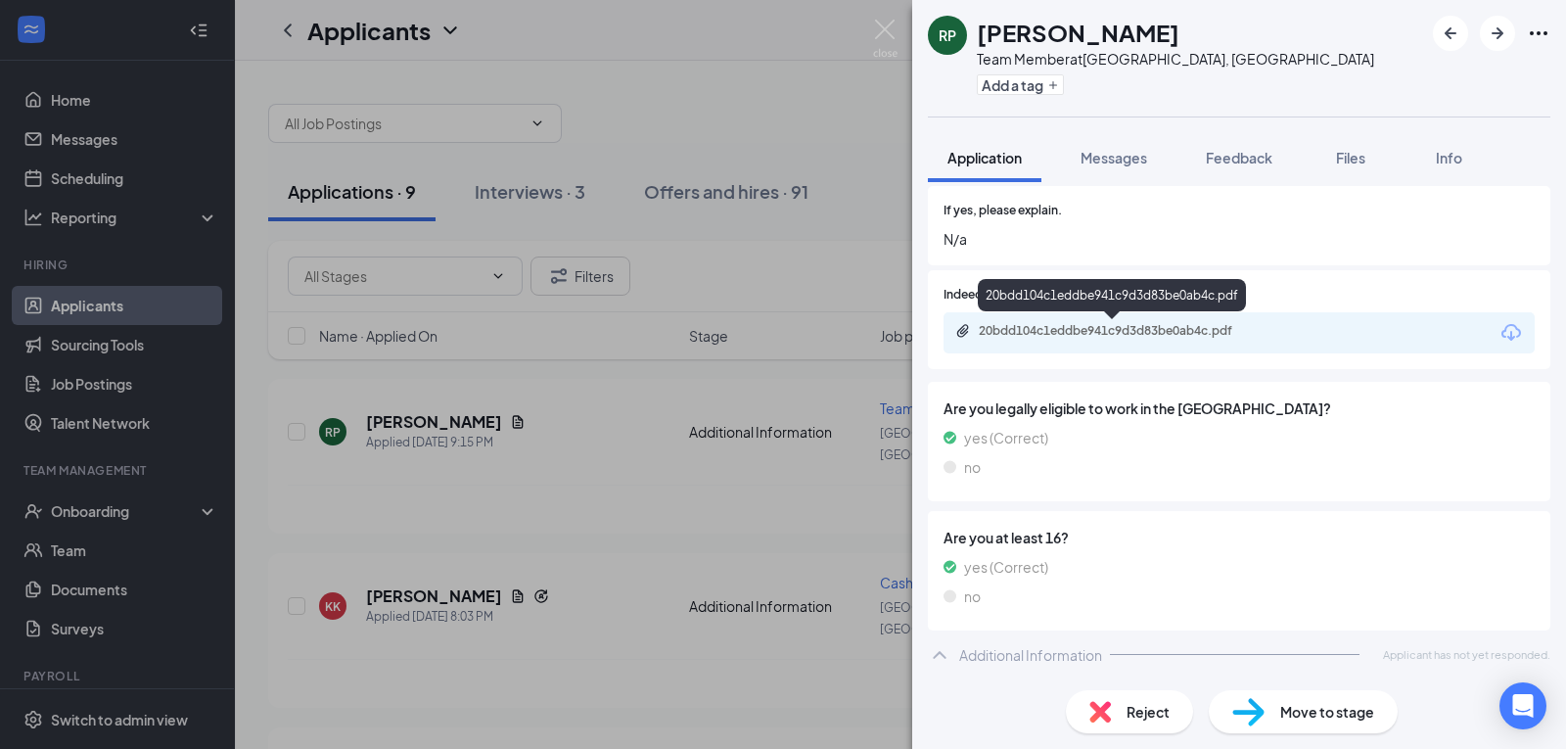
click at [1070, 325] on div "20bdd104c1eddbe941c9d3d83be0ab4c.pdf" at bounding box center [1116, 331] width 274 height 16
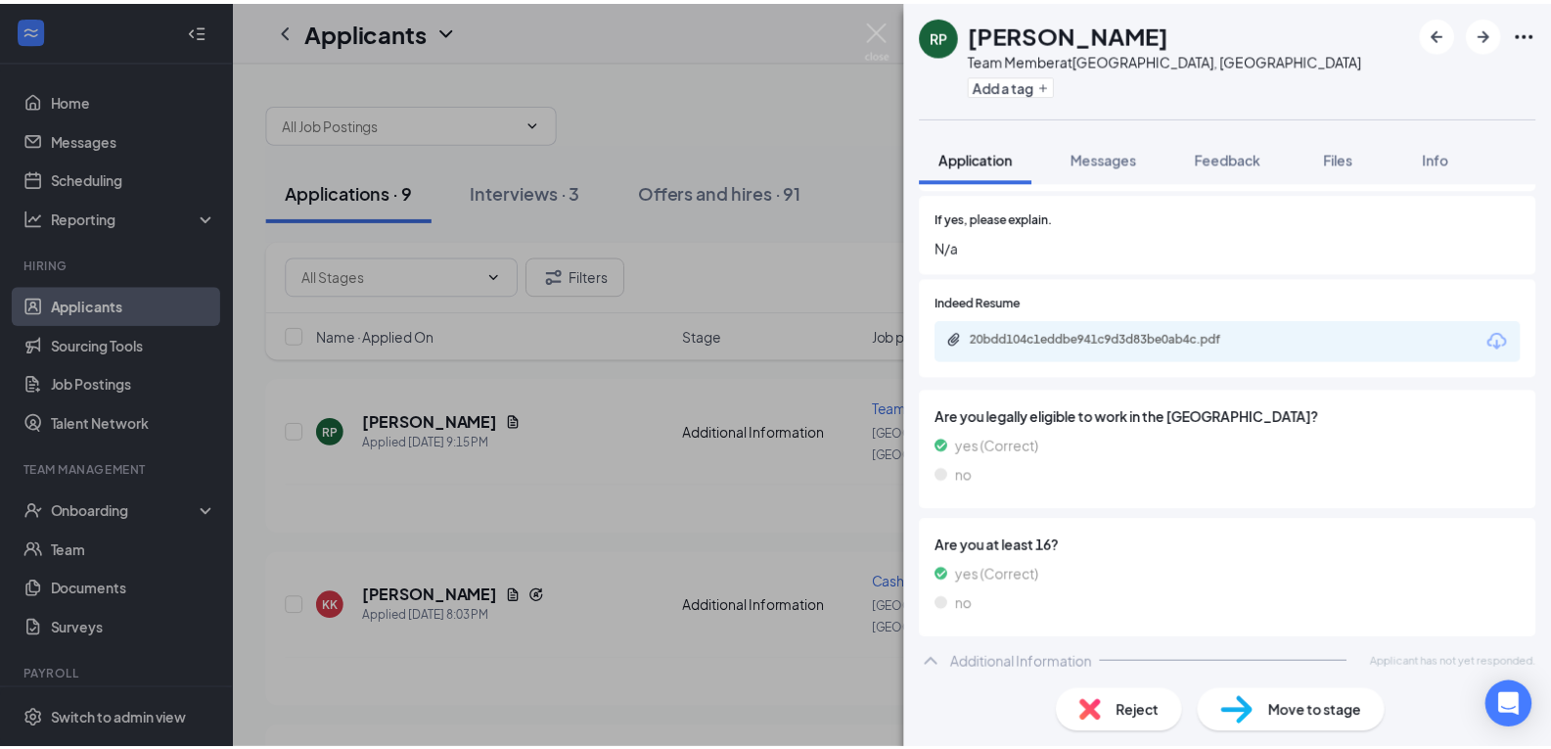
scroll to position [0, 0]
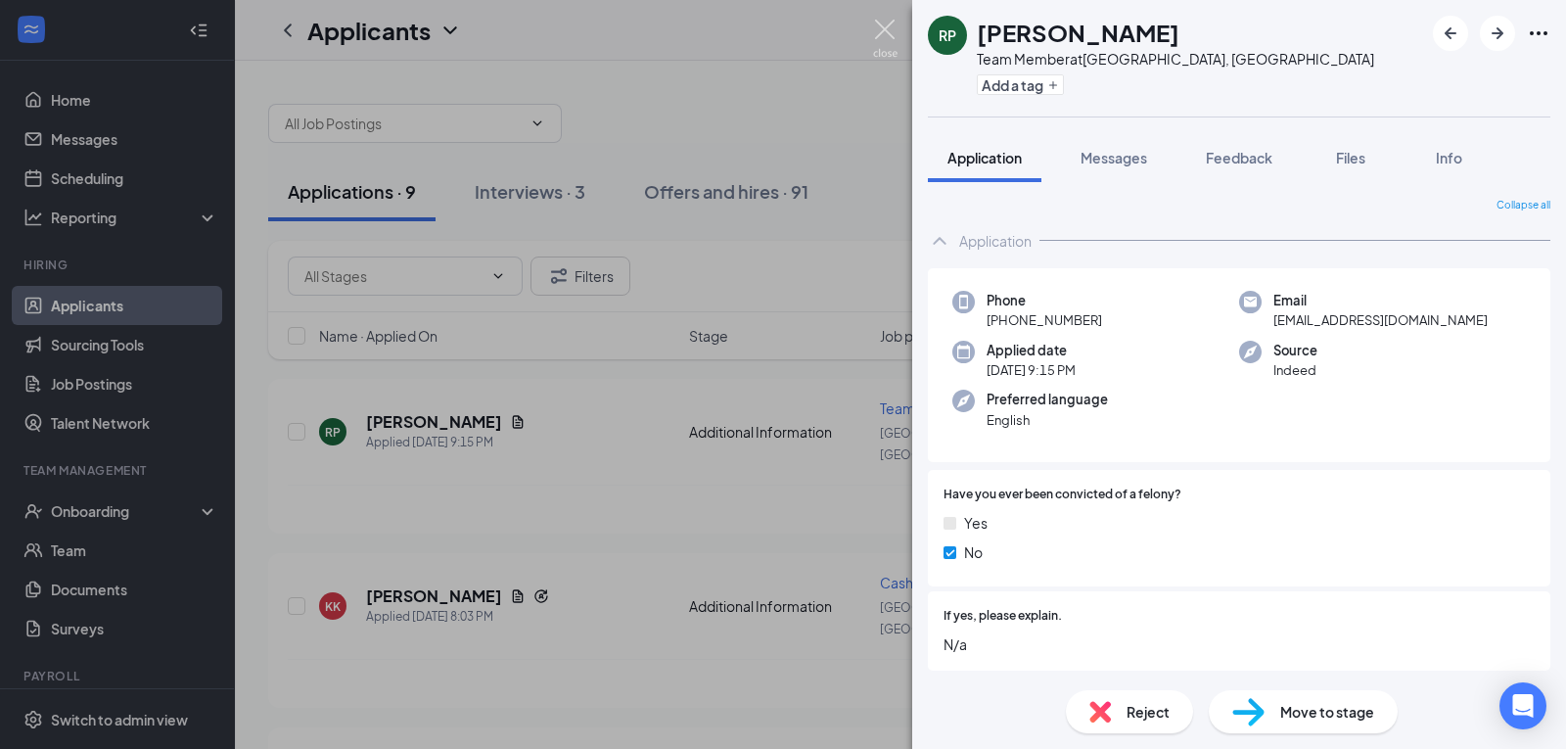
click at [884, 27] on img at bounding box center [885, 39] width 24 height 38
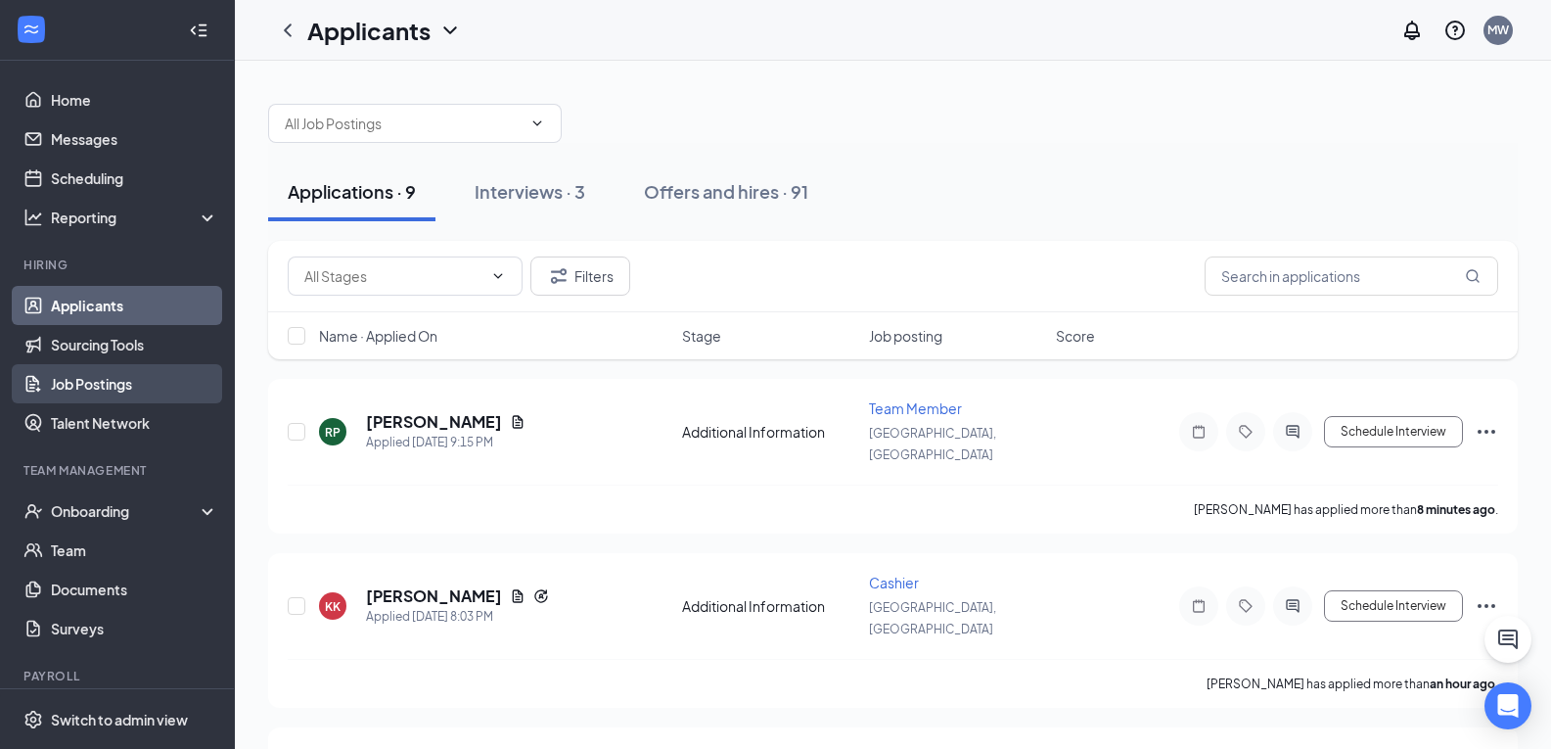
click at [109, 380] on link "Job Postings" at bounding box center [134, 383] width 167 height 39
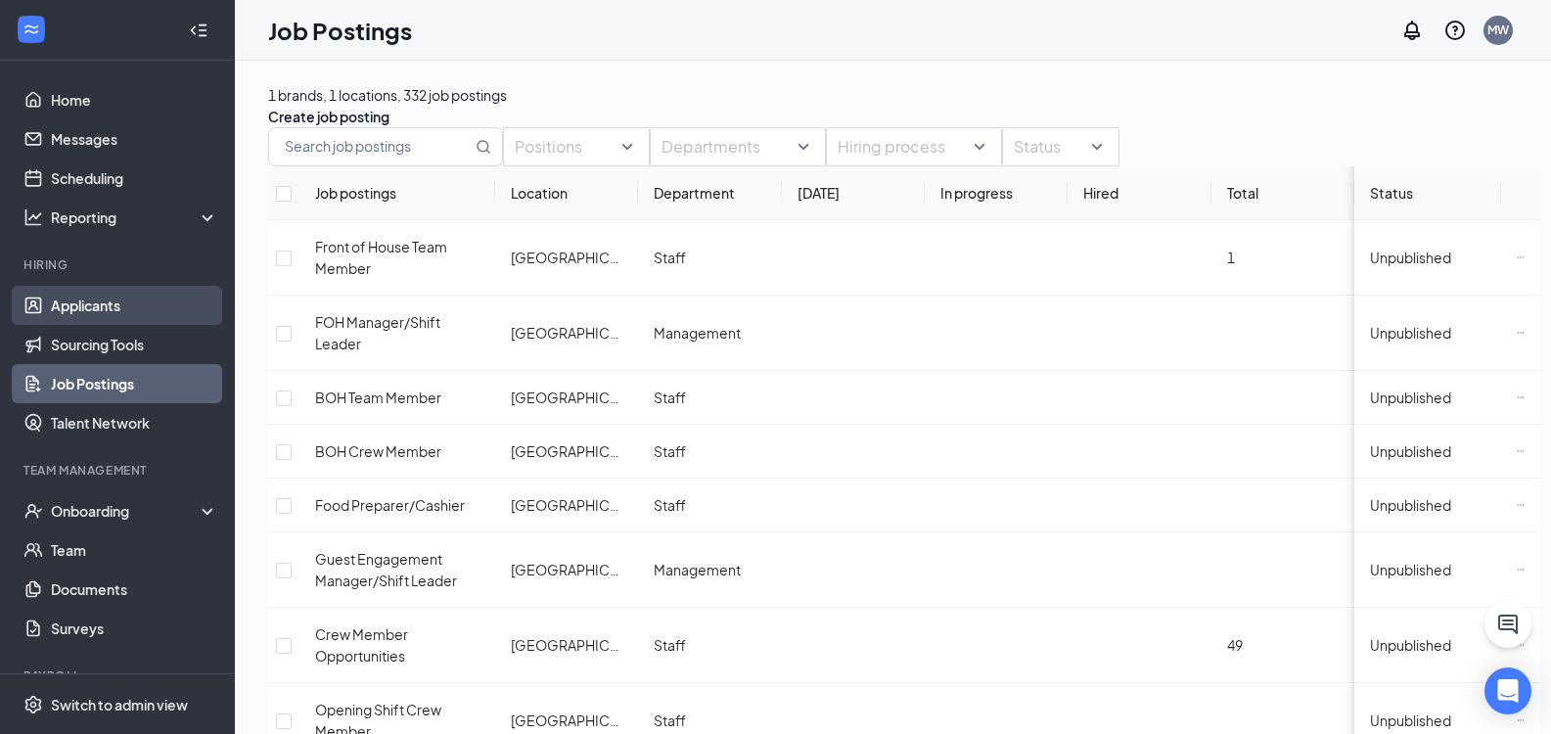
click at [120, 305] on link "Applicants" at bounding box center [134, 305] width 167 height 39
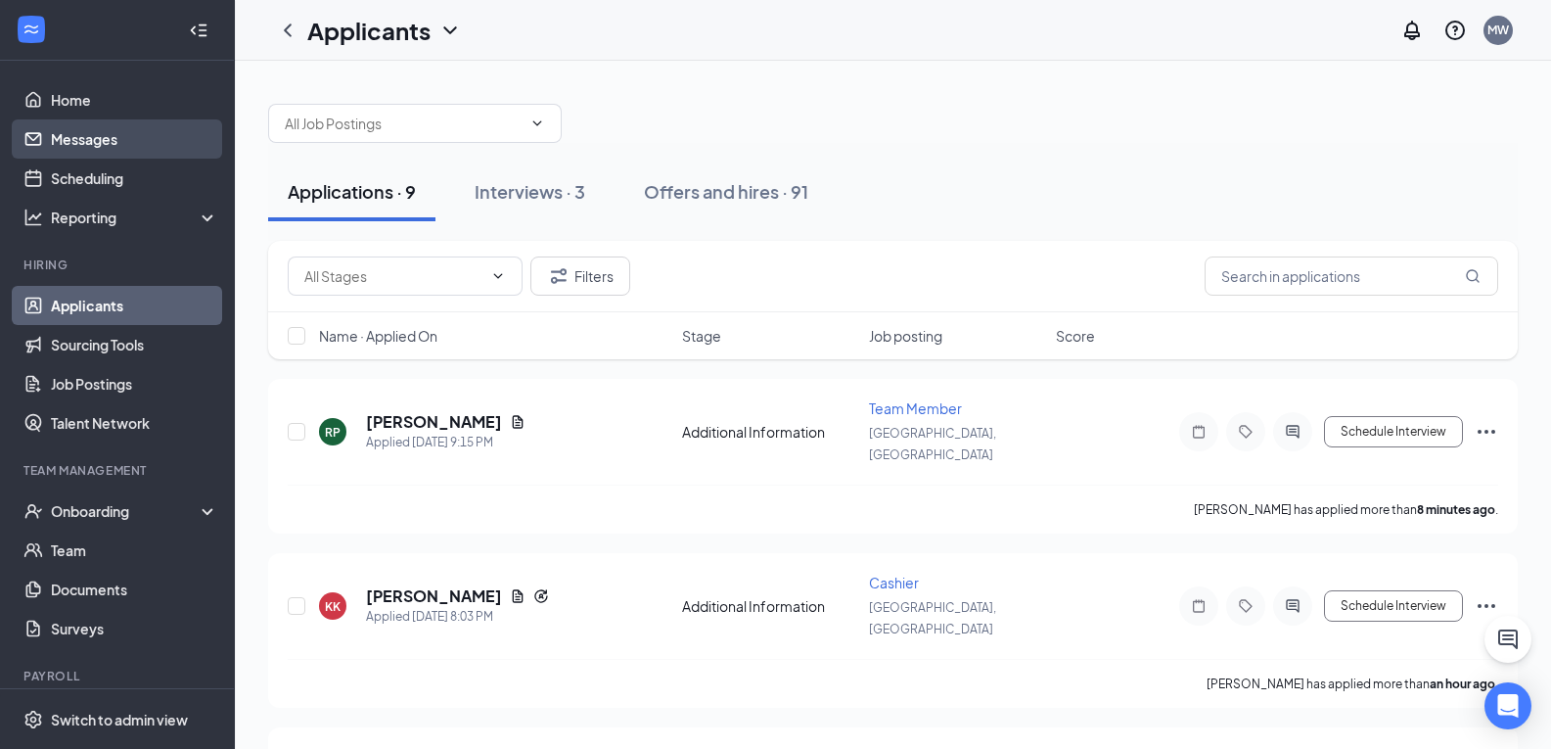
click at [107, 134] on link "Messages" at bounding box center [134, 138] width 167 height 39
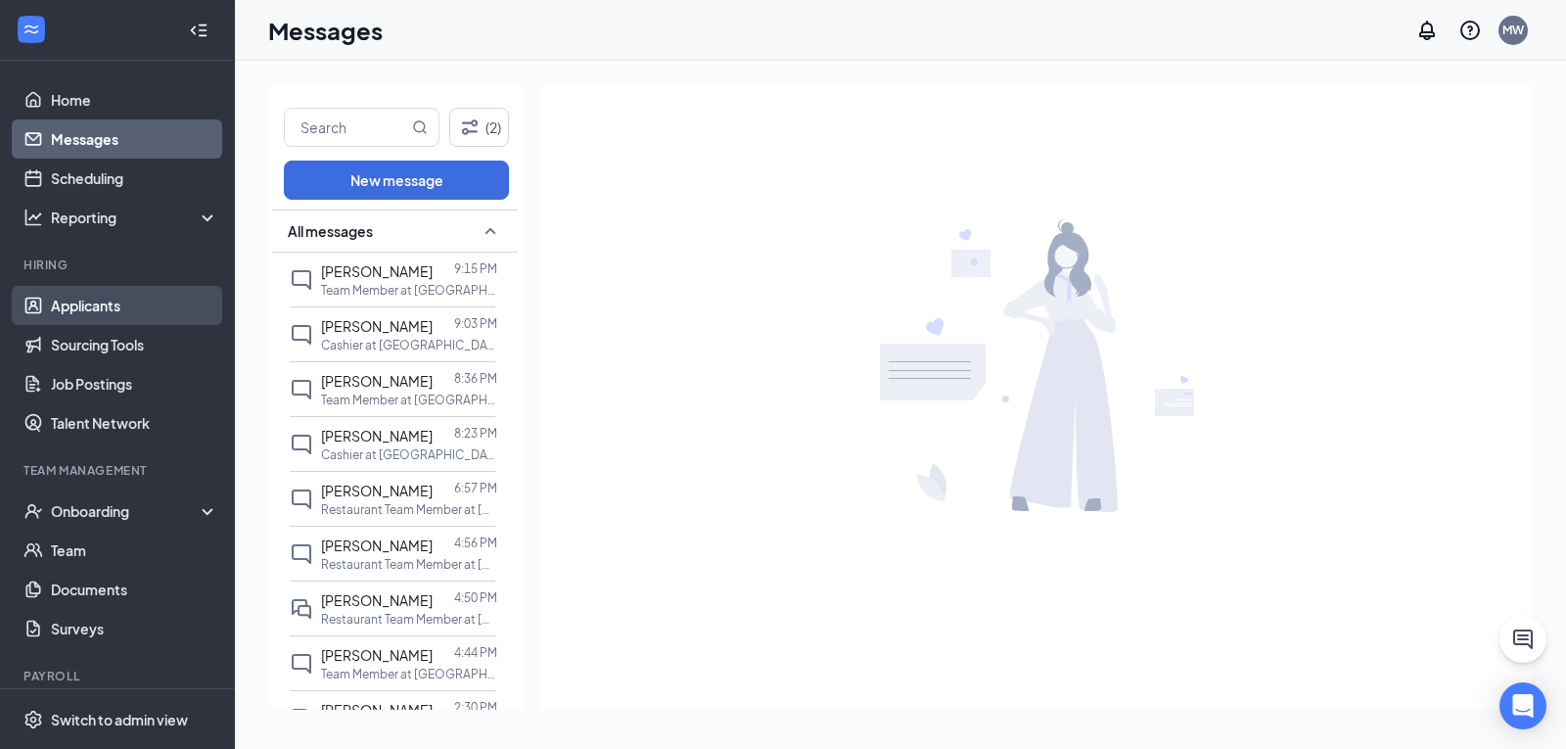
click at [51, 309] on link "Applicants" at bounding box center [134, 305] width 167 height 39
